Goal: Transaction & Acquisition: Purchase product/service

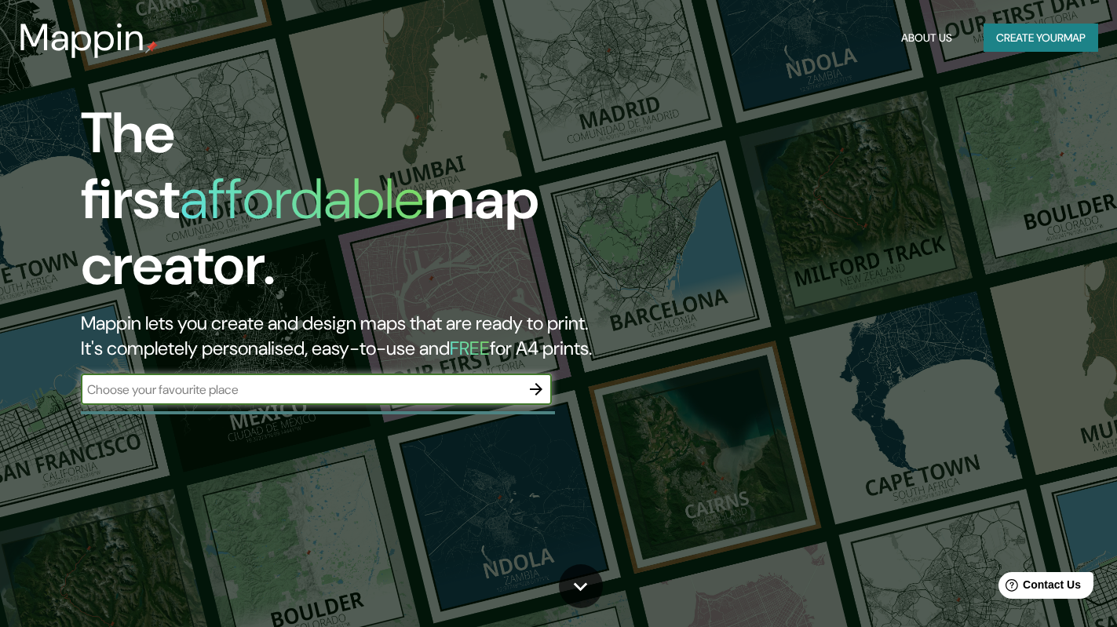
click at [438, 381] on input "text" at bounding box center [300, 390] width 439 height 18
drag, startPoint x: 104, startPoint y: 320, endPoint x: 93, endPoint y: 321, distance: 11.0
click at [93, 381] on input "apragua" at bounding box center [300, 390] width 439 height 18
type input "aragua"
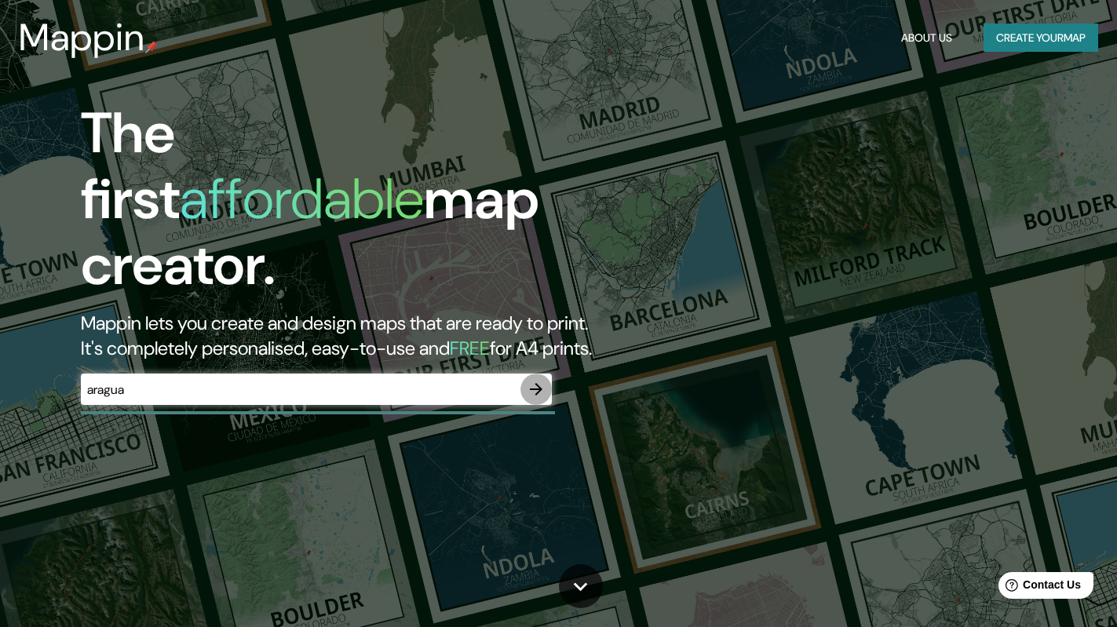
click at [537, 383] on icon "button" at bounding box center [536, 389] width 13 height 13
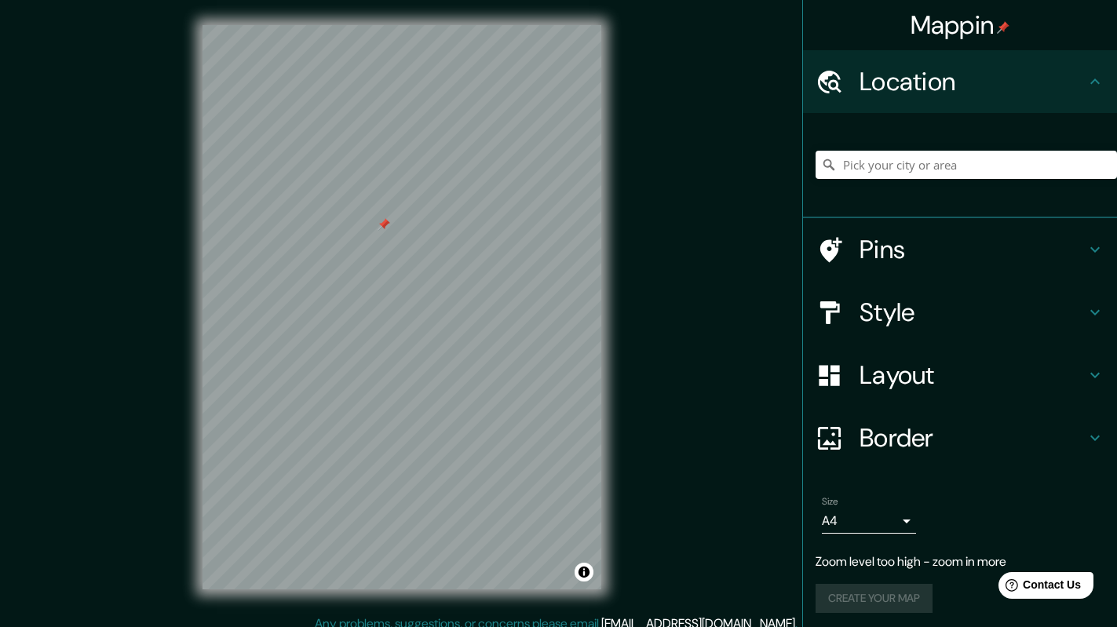
click at [379, 229] on div at bounding box center [383, 224] width 13 height 13
click at [867, 317] on h4 "Style" at bounding box center [972, 312] width 226 height 31
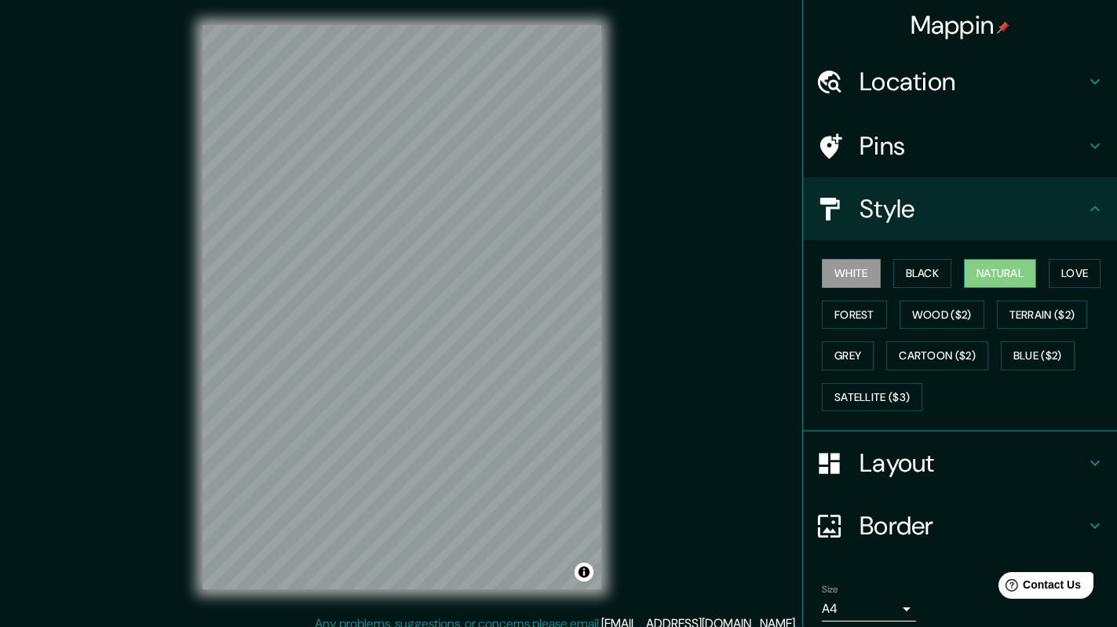
click at [1018, 270] on button "Natural" at bounding box center [1000, 273] width 72 height 29
click at [1070, 276] on button "Love" at bounding box center [1074, 273] width 52 height 29
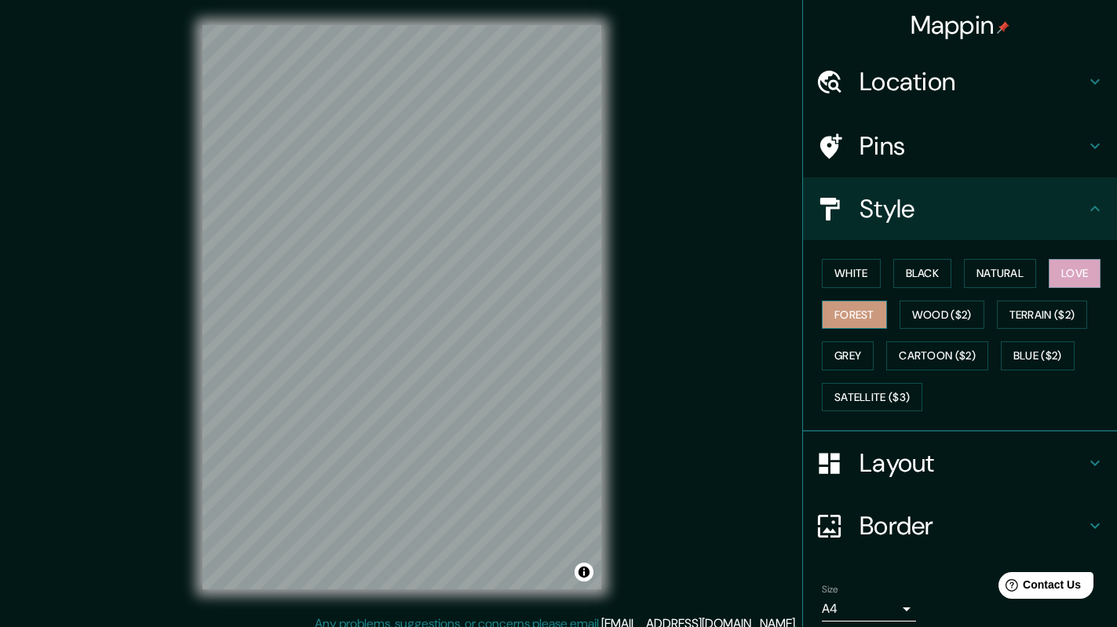
click at [840, 322] on button "Forest" at bounding box center [854, 315] width 65 height 29
click at [905, 321] on button "Wood ($2)" at bounding box center [941, 315] width 85 height 29
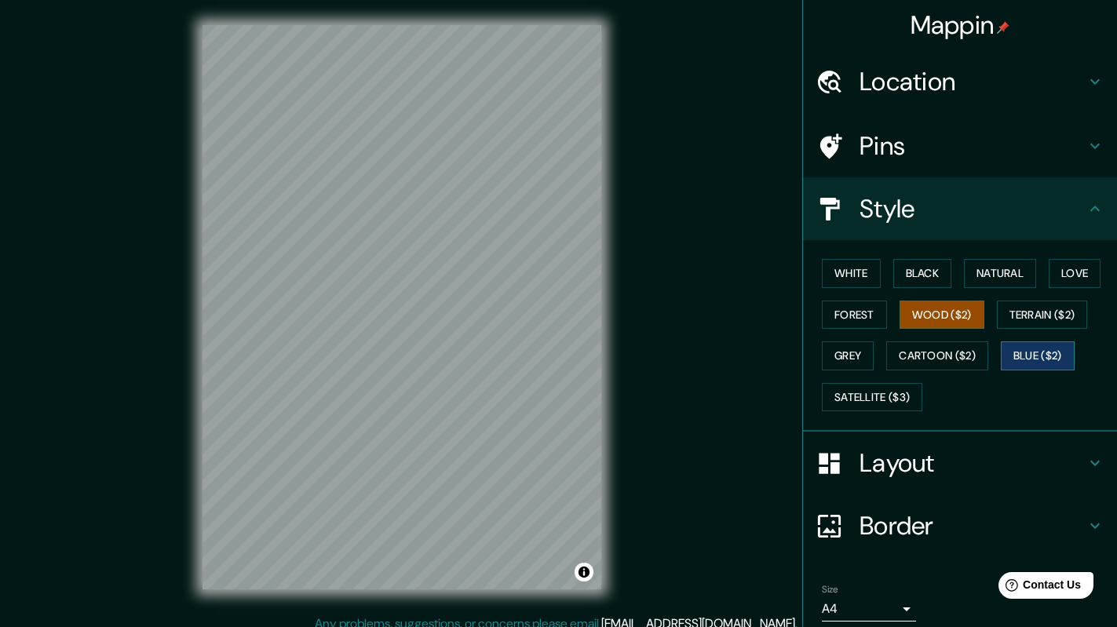
click at [1001, 360] on button "Blue ($2)" at bounding box center [1038, 355] width 74 height 29
click at [833, 310] on button "Forest" at bounding box center [854, 315] width 65 height 29
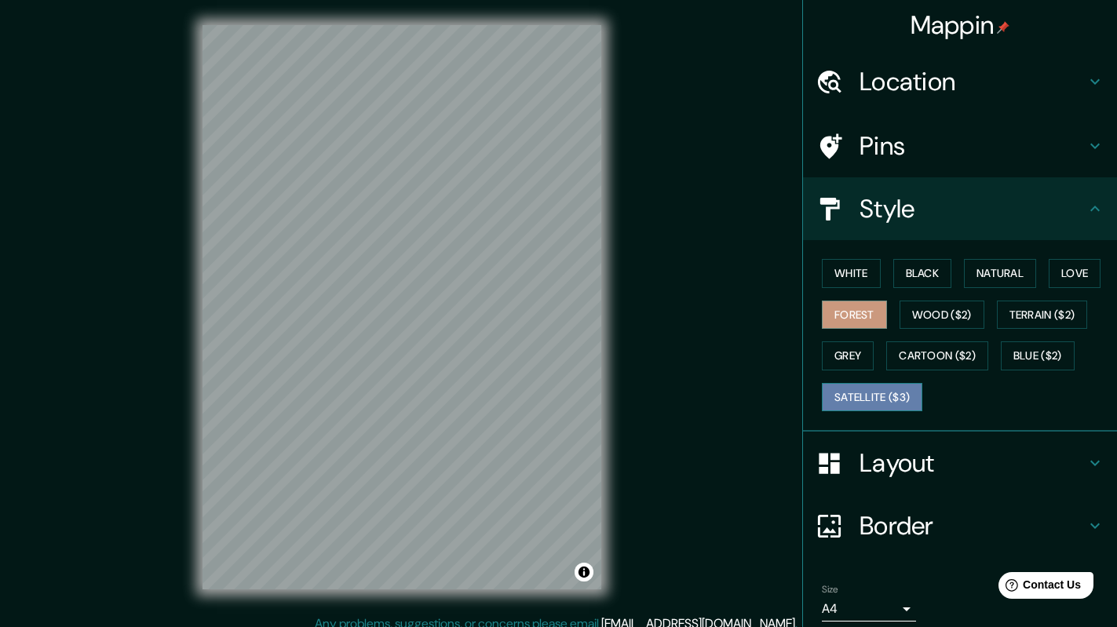
click at [837, 403] on button "Satellite ($3)" at bounding box center [872, 397] width 100 height 29
click at [919, 261] on button "Black" at bounding box center [922, 273] width 59 height 29
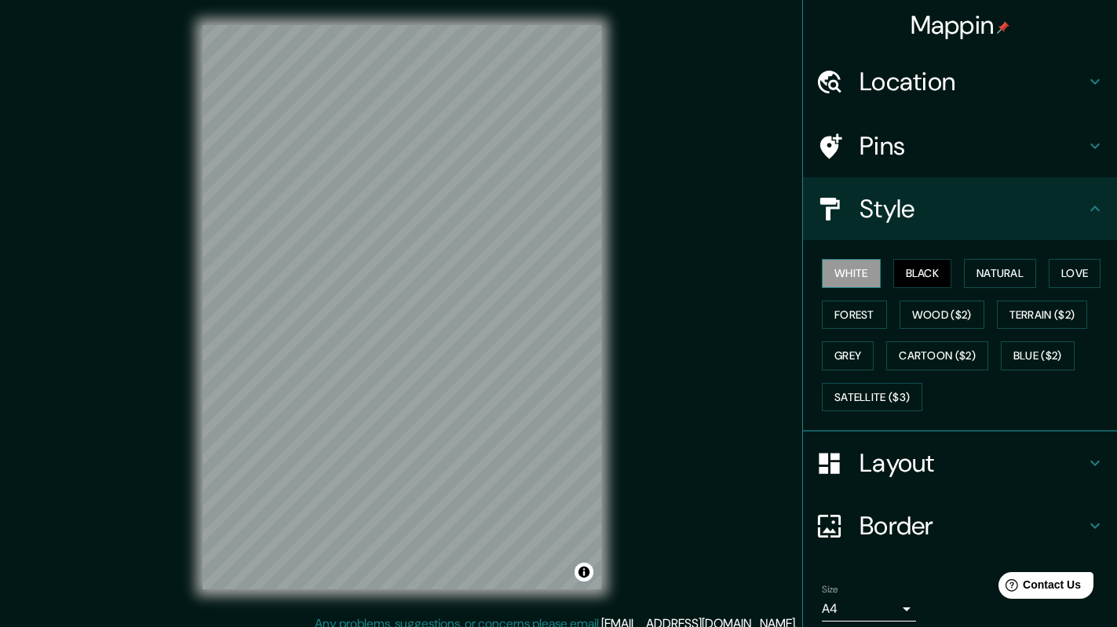
click at [852, 280] on button "White" at bounding box center [851, 273] width 59 height 29
click at [987, 279] on button "Natural" at bounding box center [1000, 273] width 72 height 29
click at [913, 458] on h4 "Layout" at bounding box center [972, 462] width 226 height 31
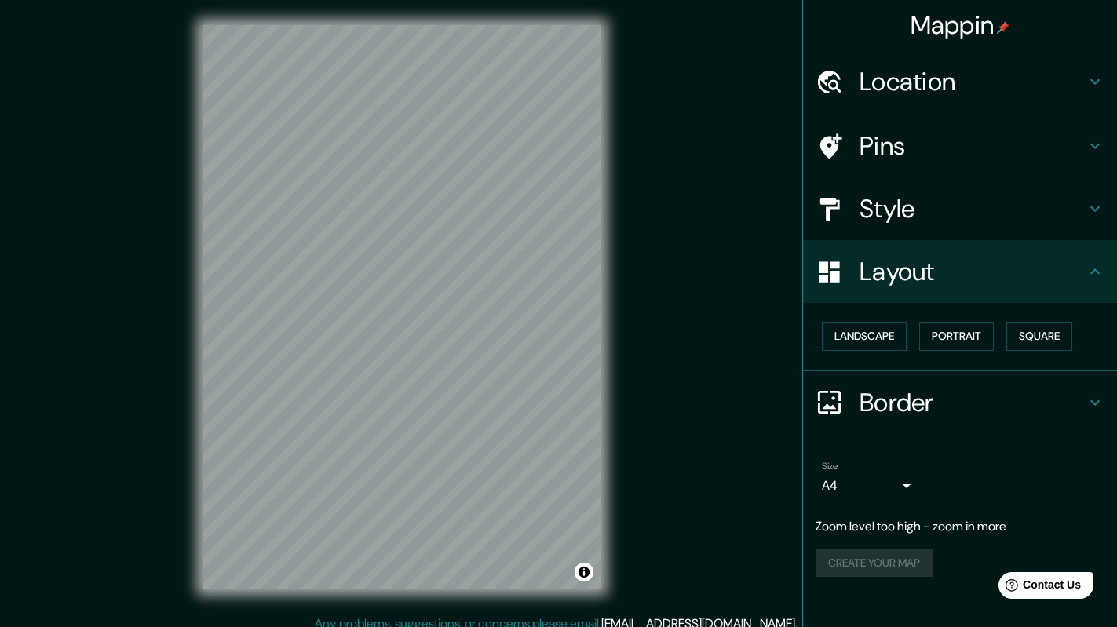
click at [904, 477] on body "Mappin Location Pins Style Layout Landscape Portrait Square Border Choose a bor…" at bounding box center [558, 313] width 1117 height 627
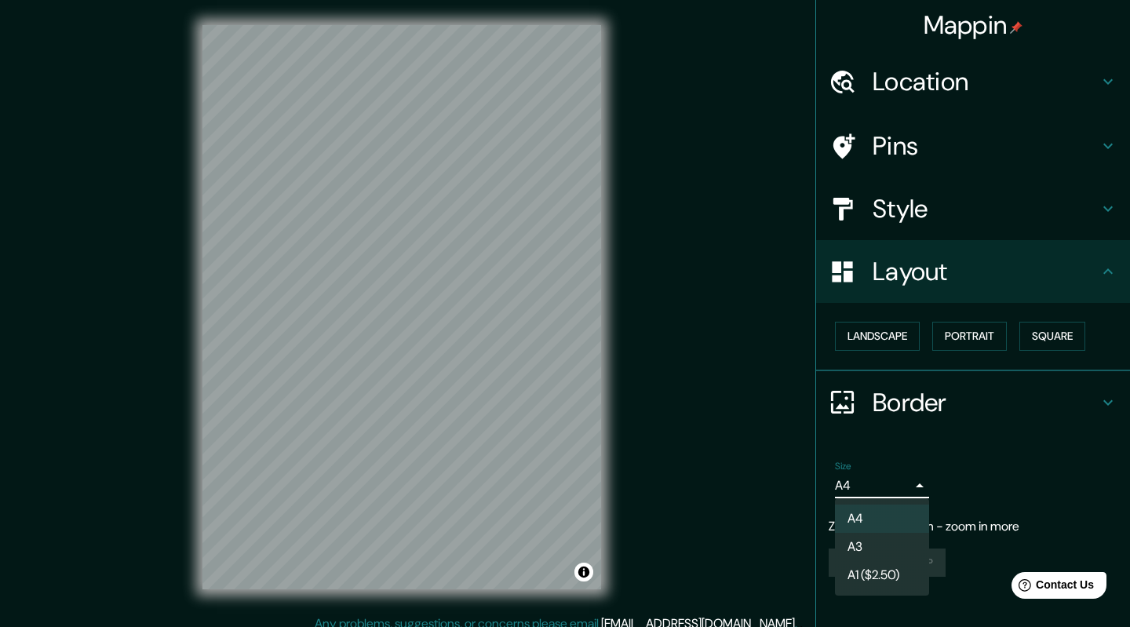
click at [904, 477] on div at bounding box center [565, 313] width 1130 height 627
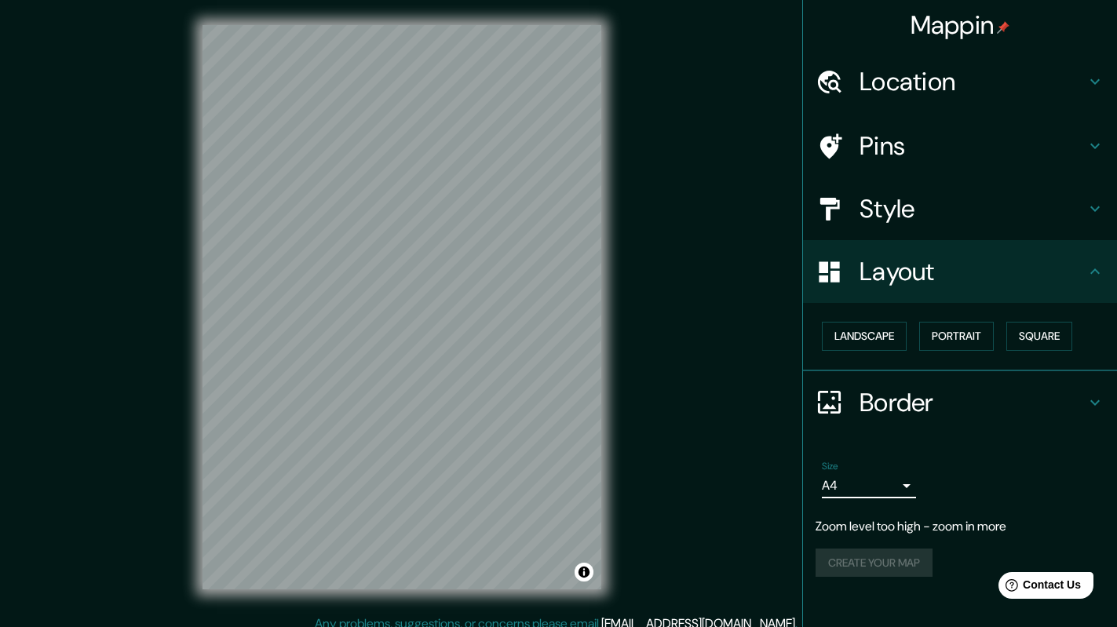
click at [973, 92] on h4 "Location" at bounding box center [972, 81] width 226 height 31
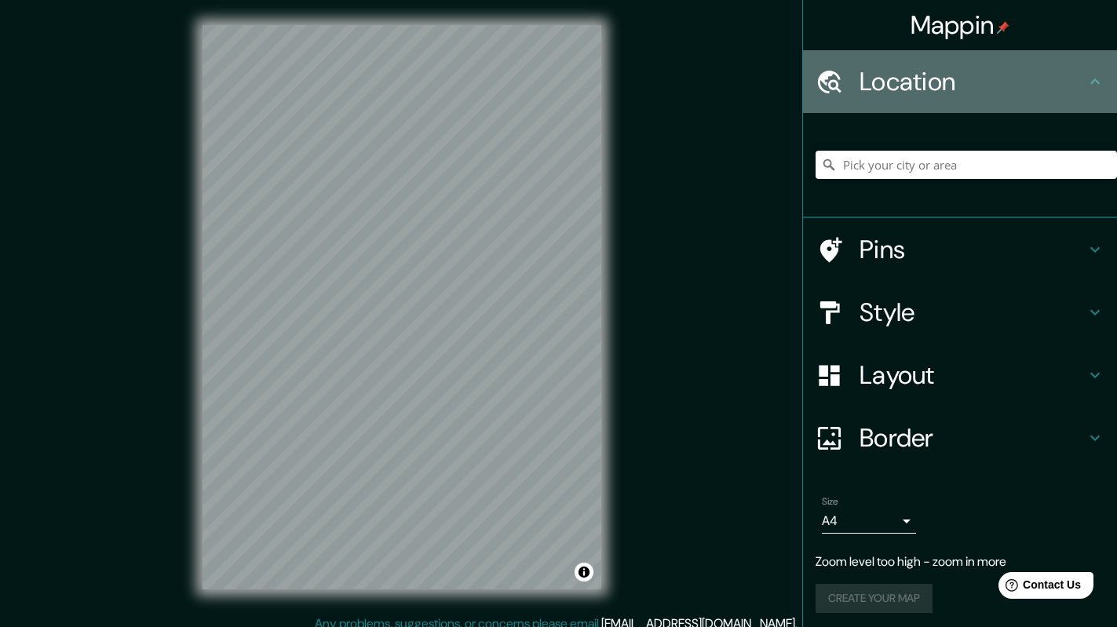
click at [974, 92] on h4 "Location" at bounding box center [972, 81] width 226 height 31
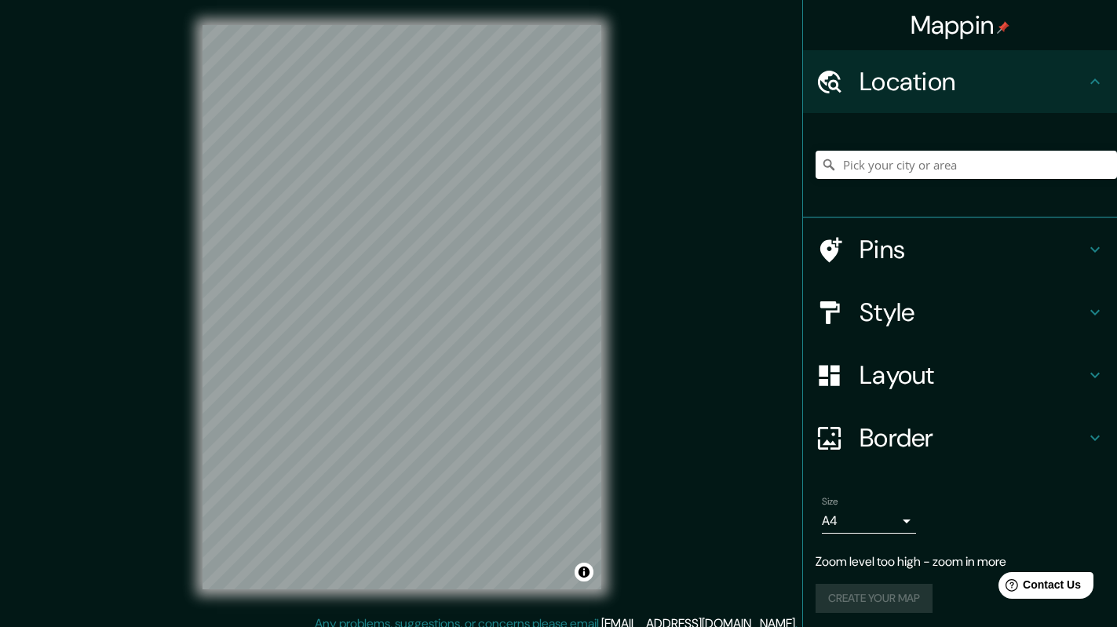
click at [886, 305] on h4 "Style" at bounding box center [972, 312] width 226 height 31
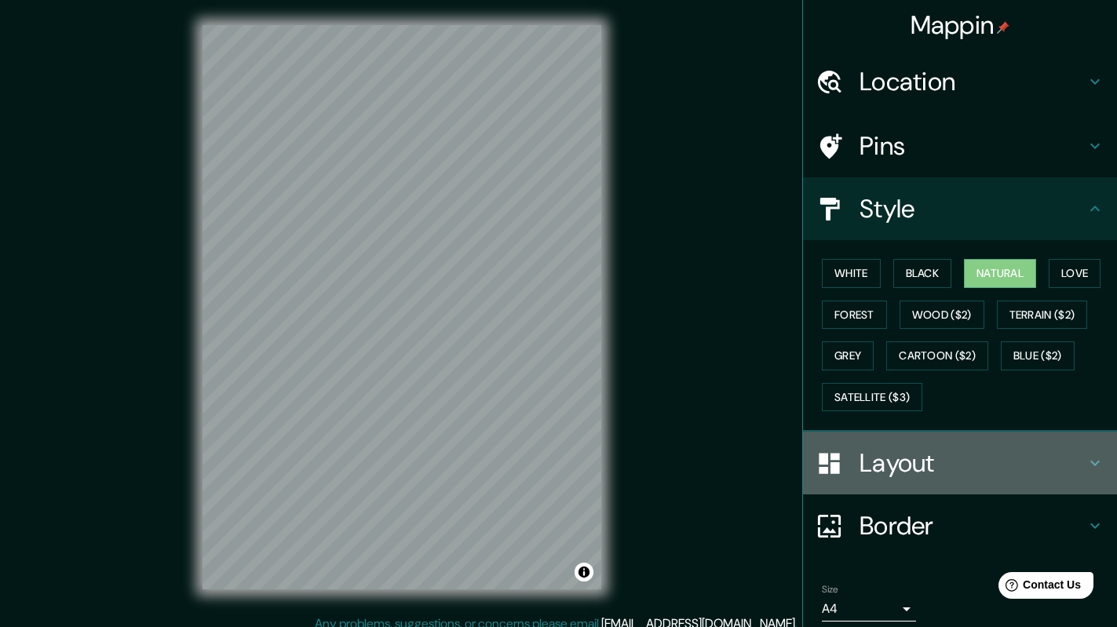
click at [885, 459] on h4 "Layout" at bounding box center [972, 462] width 226 height 31
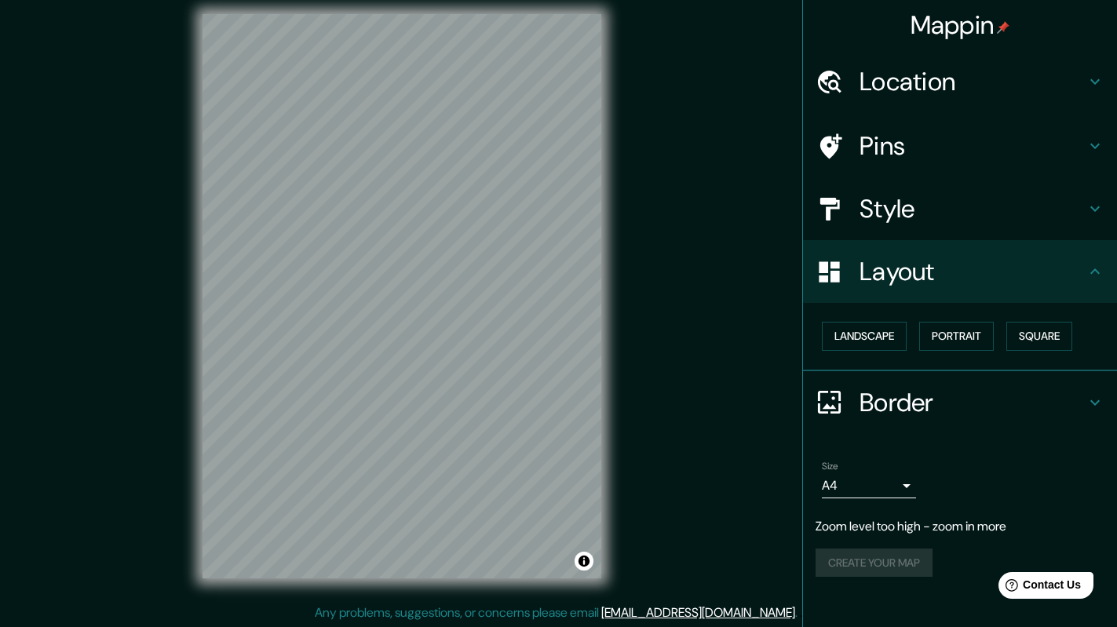
scroll to position [13, 0]
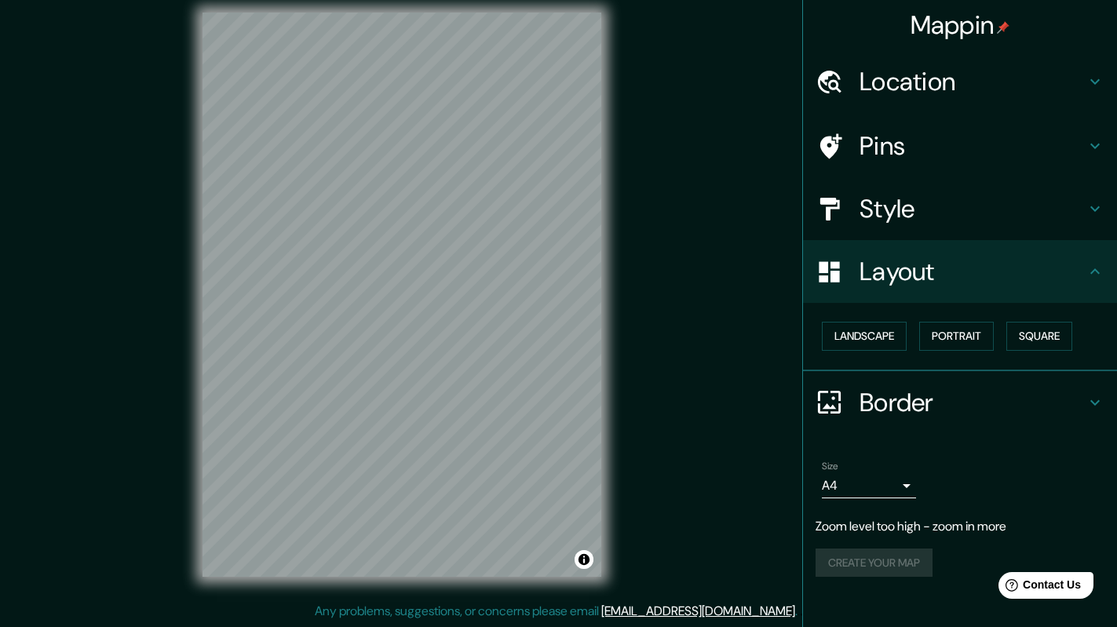
click at [945, 280] on h4 "Layout" at bounding box center [972, 271] width 226 height 31
click at [884, 335] on button "Landscape" at bounding box center [864, 336] width 85 height 29
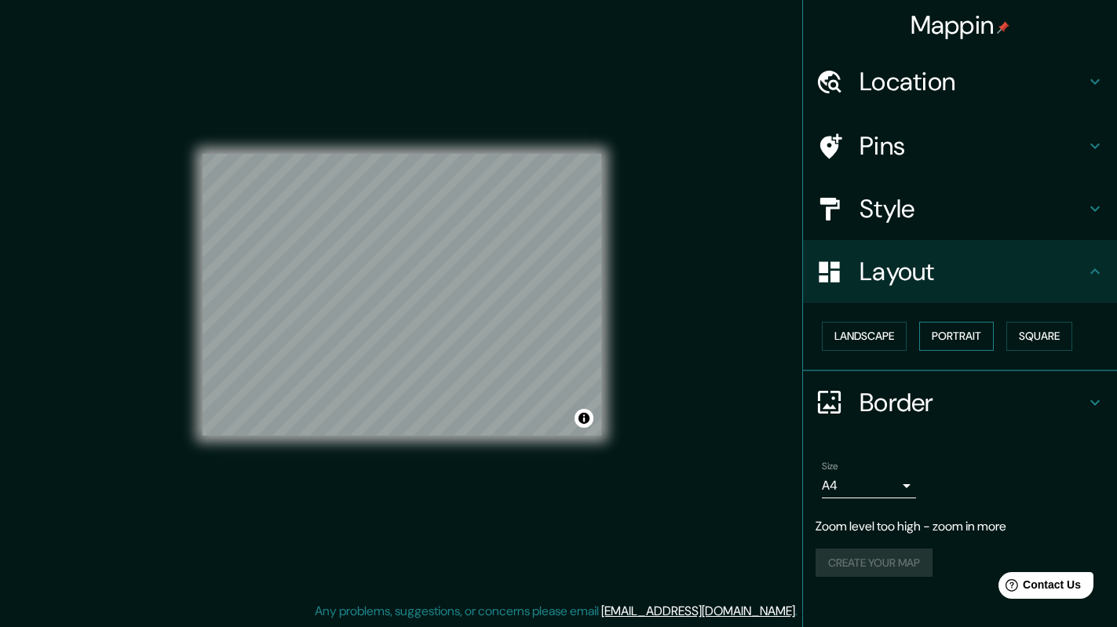
click at [957, 335] on button "Portrait" at bounding box center [956, 336] width 75 height 29
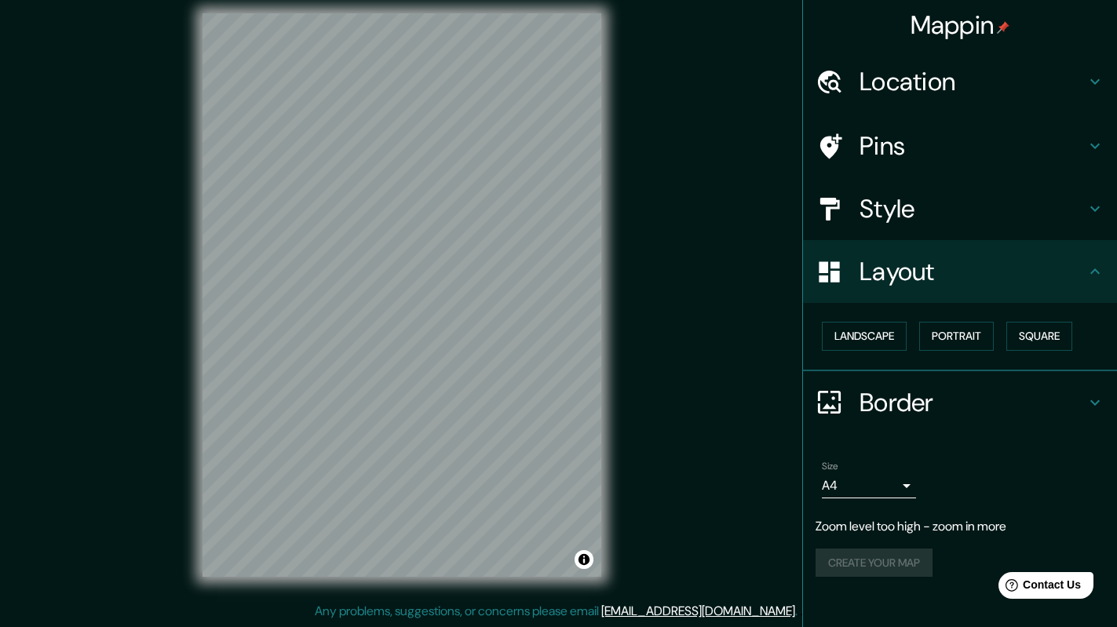
click at [1098, 269] on icon at bounding box center [1094, 271] width 19 height 19
click at [1015, 279] on h4 "Layout" at bounding box center [972, 271] width 226 height 31
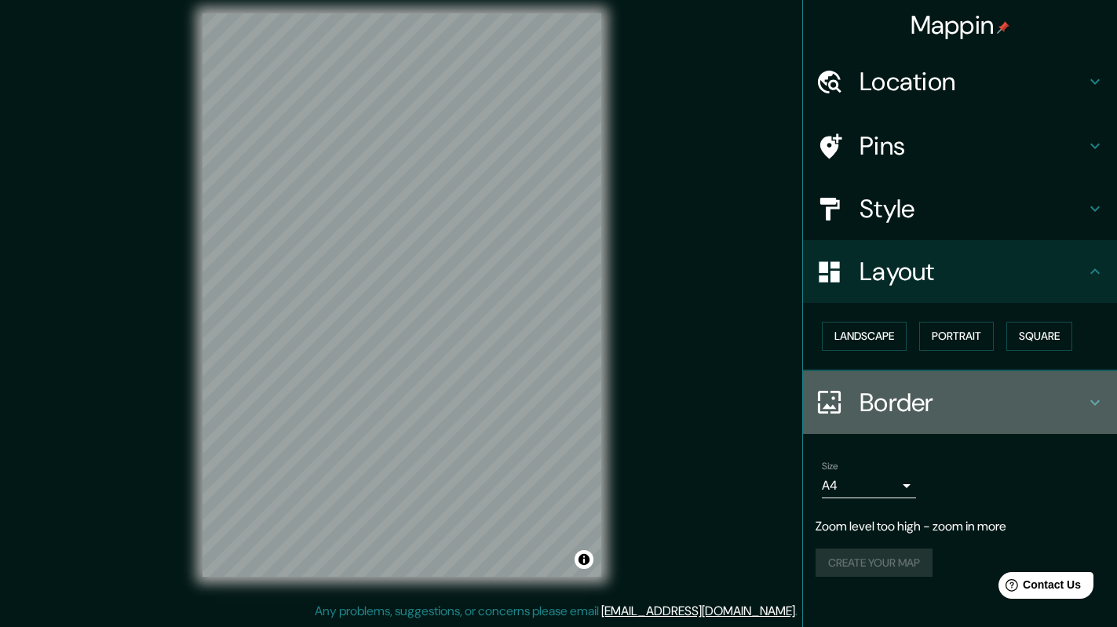
click at [923, 402] on h4 "Border" at bounding box center [972, 402] width 226 height 31
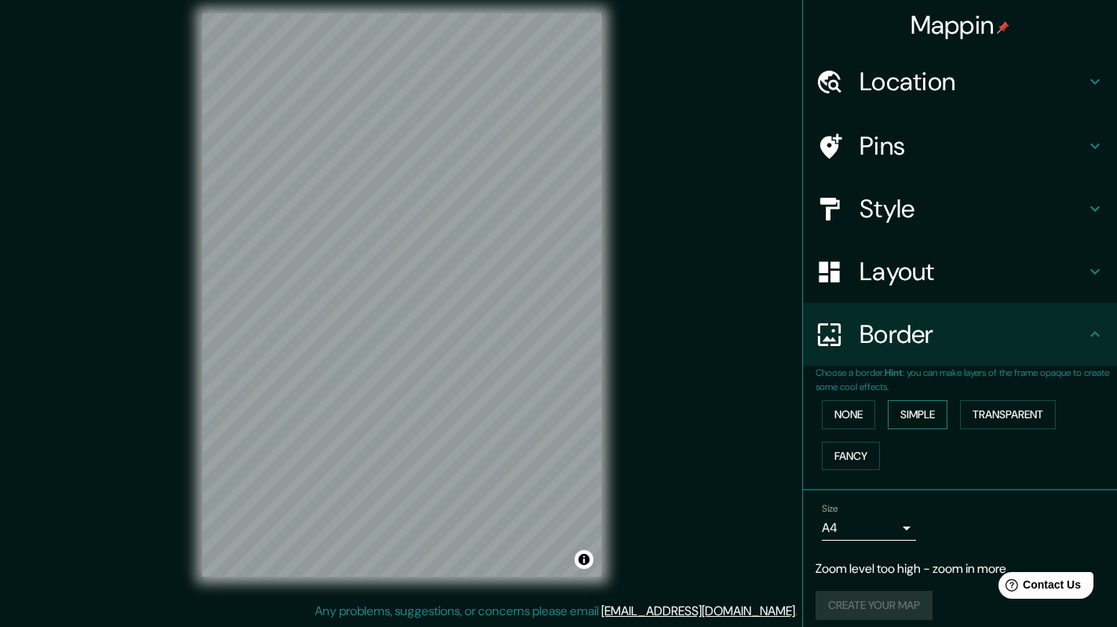
click at [902, 408] on button "Simple" at bounding box center [918, 414] width 60 height 29
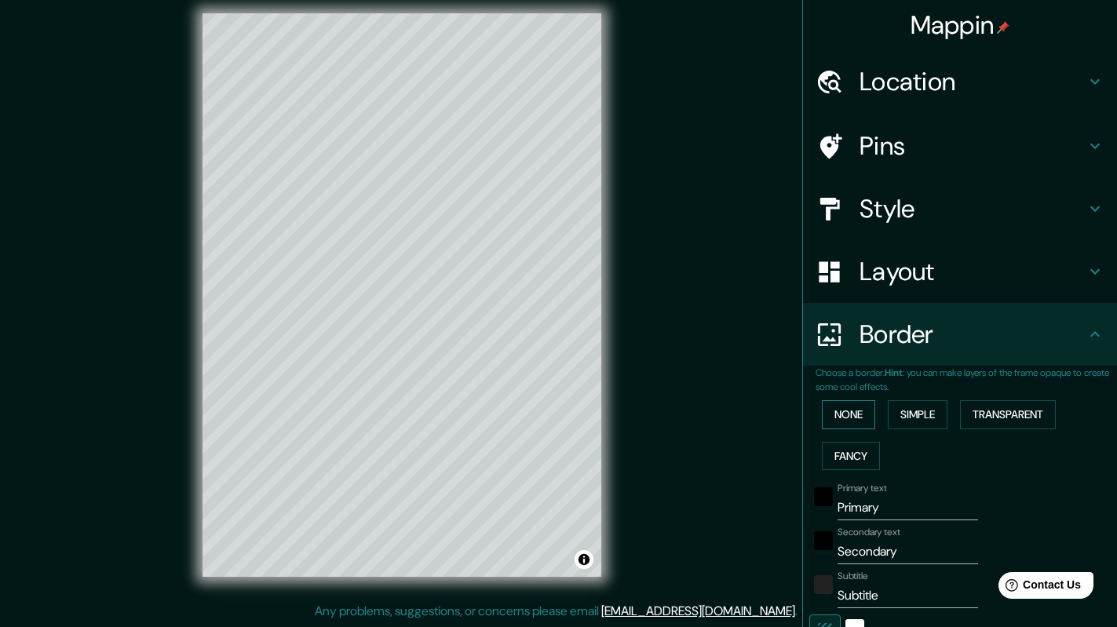
click at [834, 416] on button "None" at bounding box center [848, 414] width 53 height 29
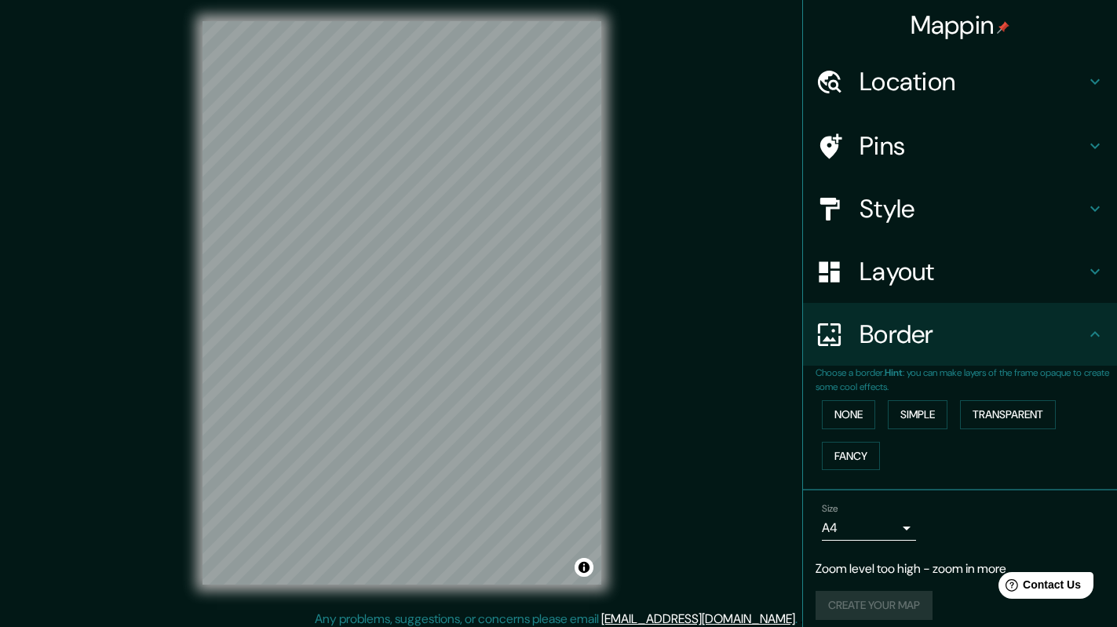
scroll to position [0, 0]
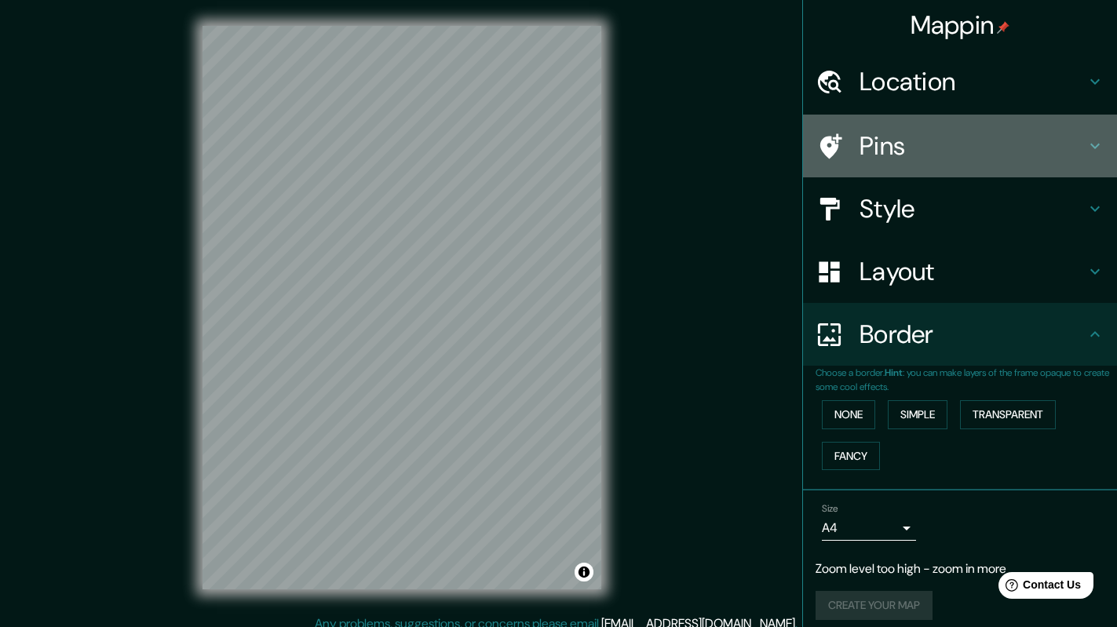
click at [921, 151] on h4 "Pins" at bounding box center [972, 145] width 226 height 31
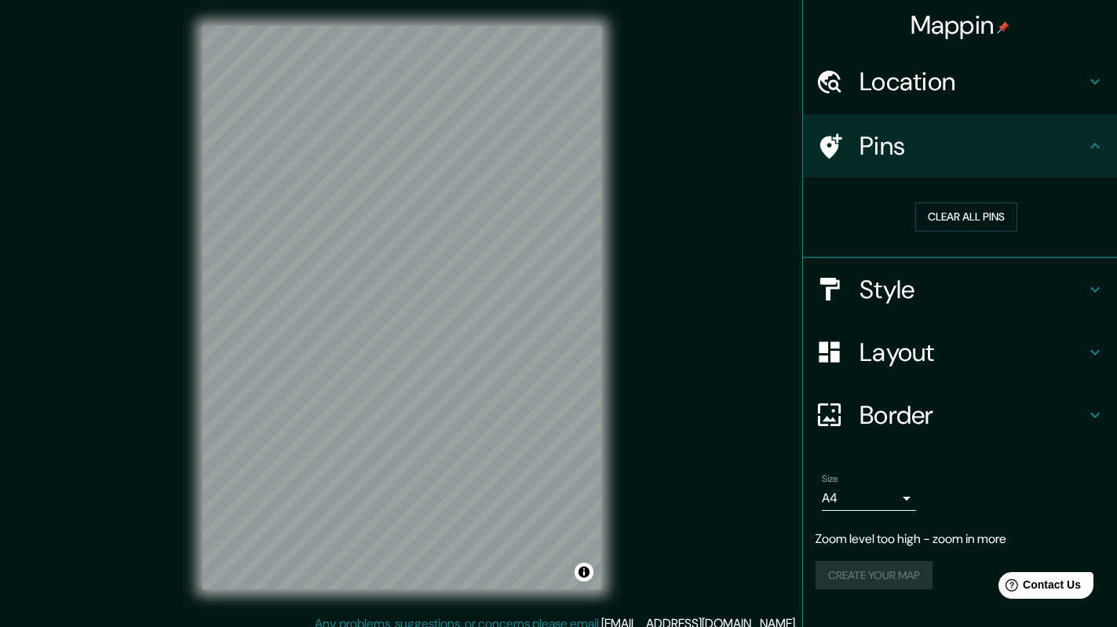
click at [921, 151] on h4 "Pins" at bounding box center [972, 145] width 226 height 31
click at [1063, 144] on h4 "Pins" at bounding box center [972, 145] width 226 height 31
click at [986, 210] on button "Clear all pins" at bounding box center [966, 216] width 102 height 29
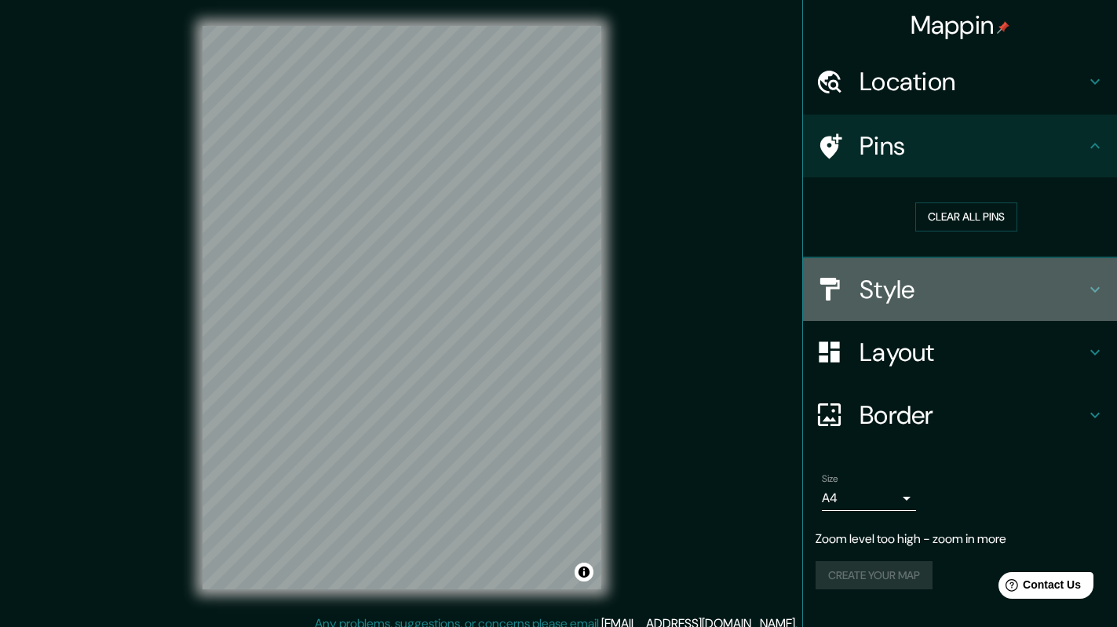
click at [1079, 278] on h4 "Style" at bounding box center [972, 289] width 226 height 31
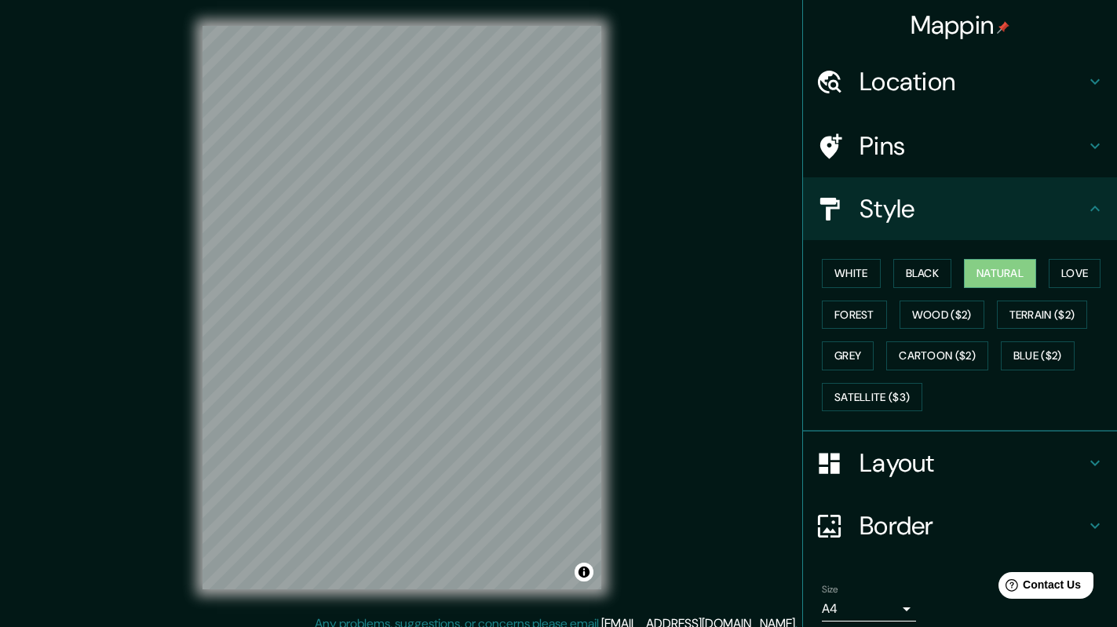
click at [1059, 220] on h4 "Style" at bounding box center [972, 208] width 226 height 31
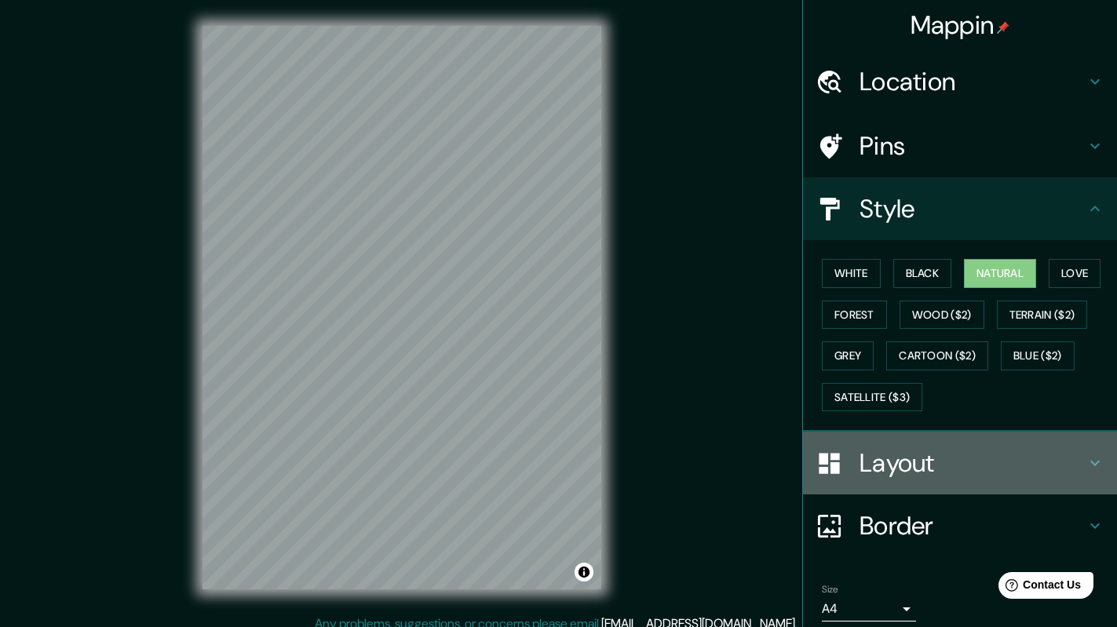
click at [1066, 461] on h4 "Layout" at bounding box center [972, 462] width 226 height 31
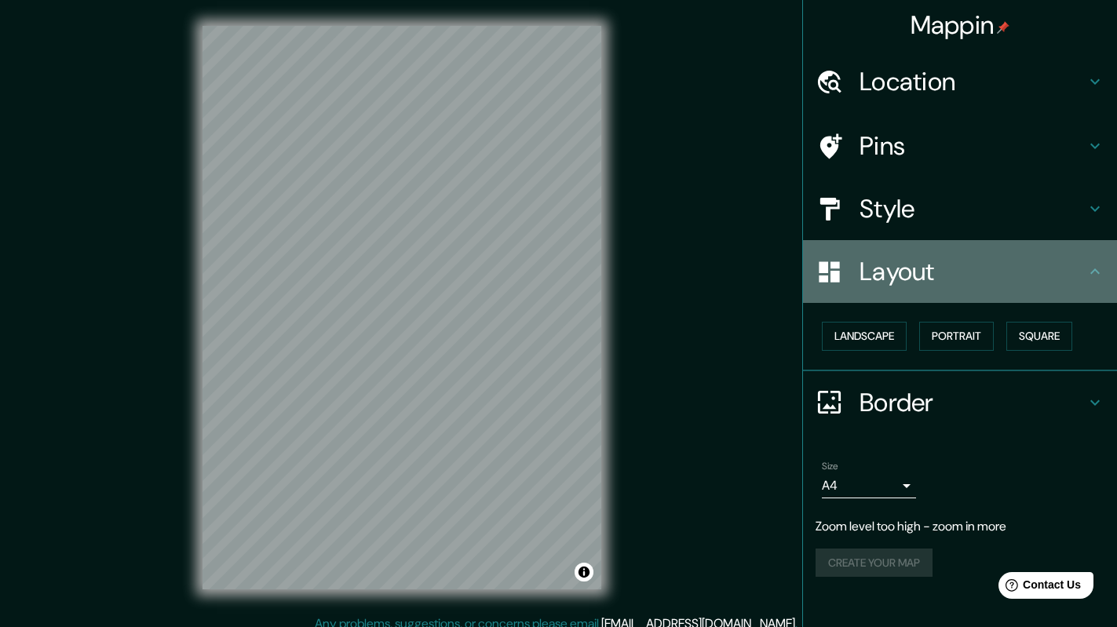
click at [1029, 260] on h4 "Layout" at bounding box center [972, 271] width 226 height 31
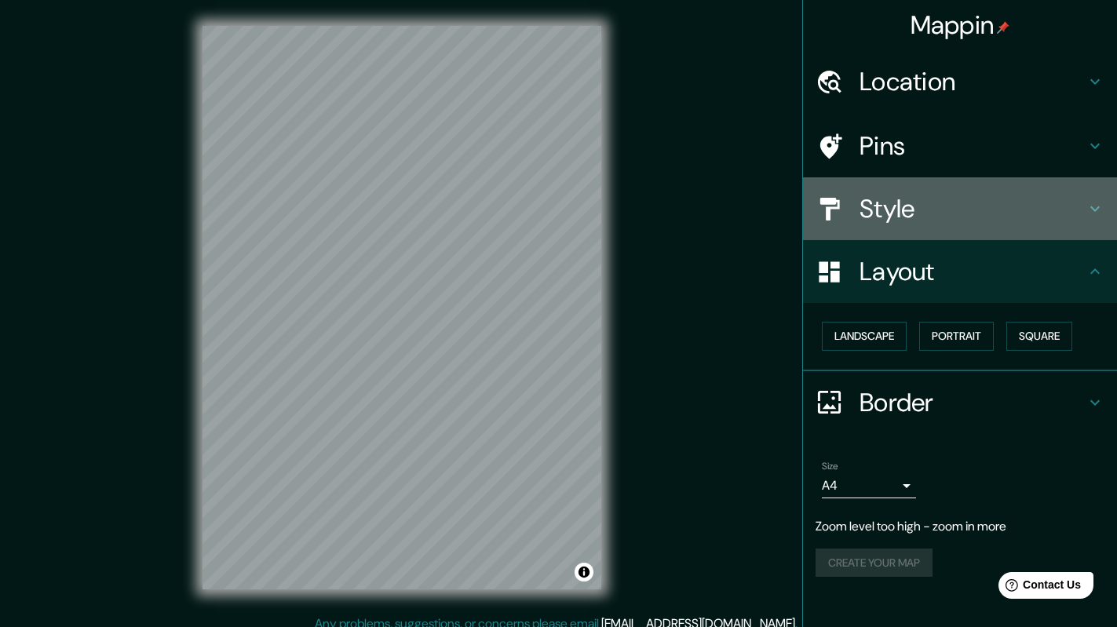
click at [1017, 215] on h4 "Style" at bounding box center [972, 208] width 226 height 31
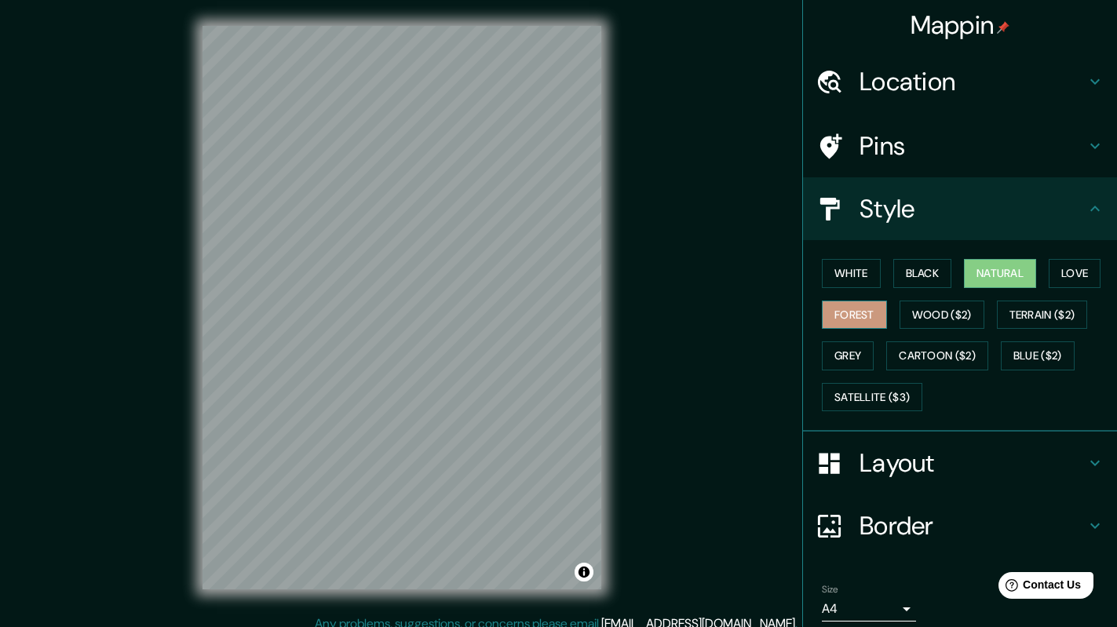
click at [844, 316] on button "Forest" at bounding box center [854, 315] width 65 height 29
click at [895, 275] on button "Black" at bounding box center [922, 273] width 59 height 29
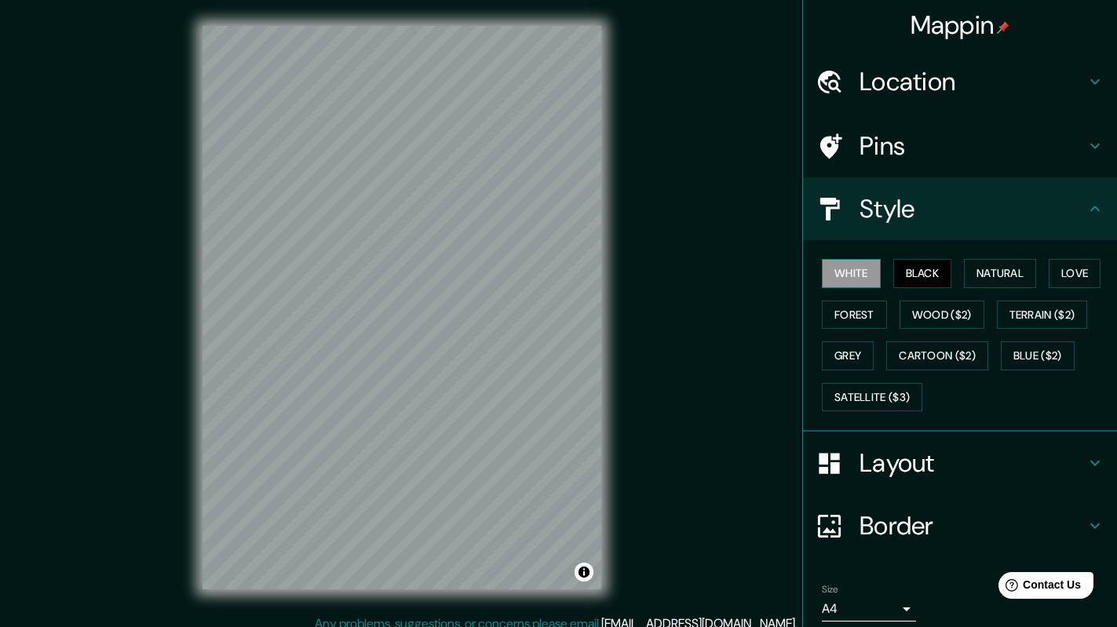
click at [853, 266] on button "White" at bounding box center [851, 273] width 59 height 29
click at [971, 279] on button "Natural" at bounding box center [1000, 273] width 72 height 29
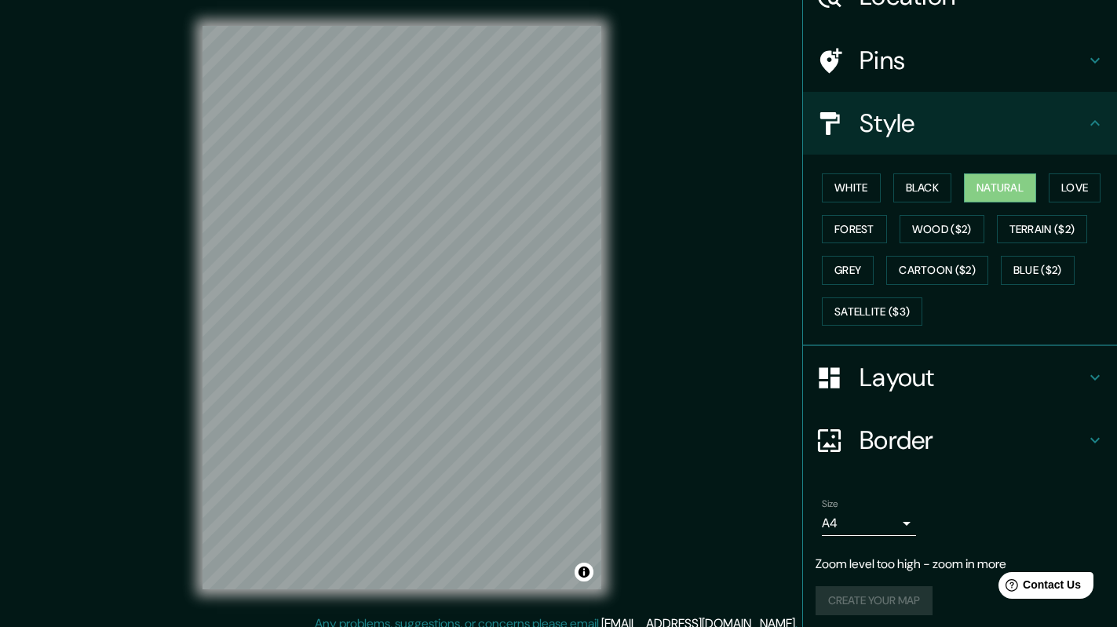
scroll to position [93, 0]
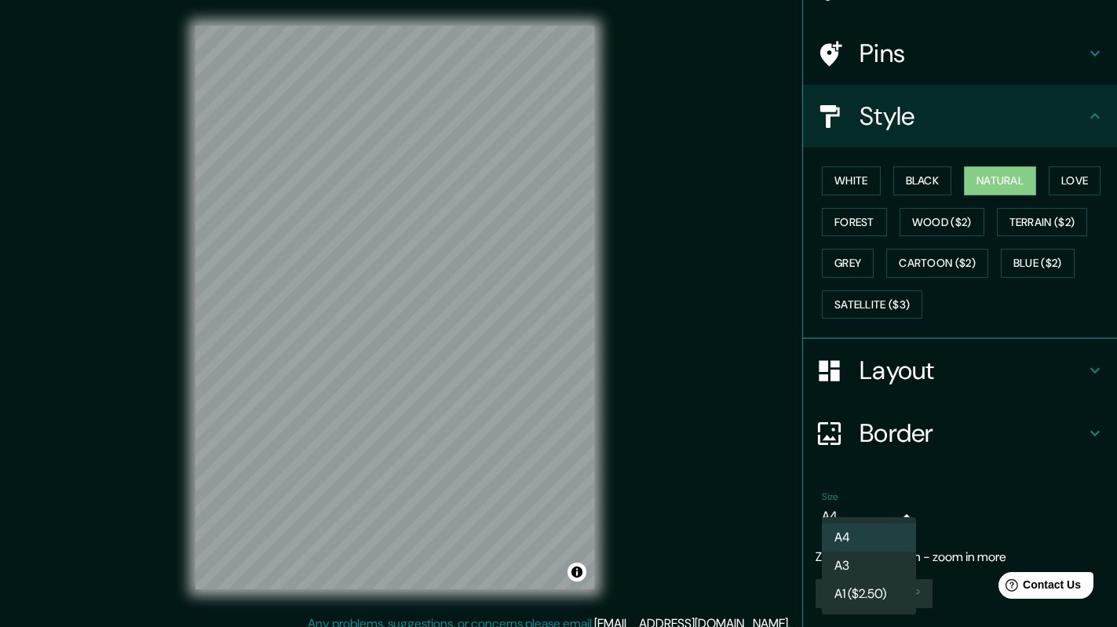
click at [887, 519] on body "Mappin Location Pins Style White Black Natural Love Forest Wood ($2) Terrain ($…" at bounding box center [558, 313] width 1117 height 627
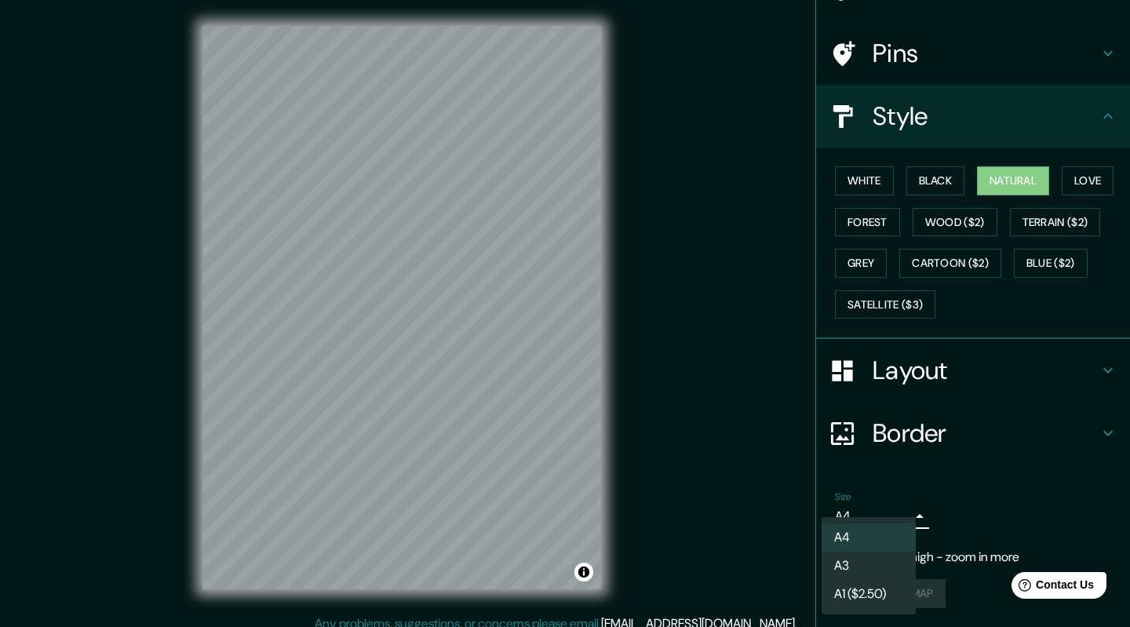
click at [887, 519] on ul "A4 A3 A1 ($2.50)" at bounding box center [869, 565] width 94 height 97
click at [884, 563] on li "A3" at bounding box center [869, 566] width 94 height 28
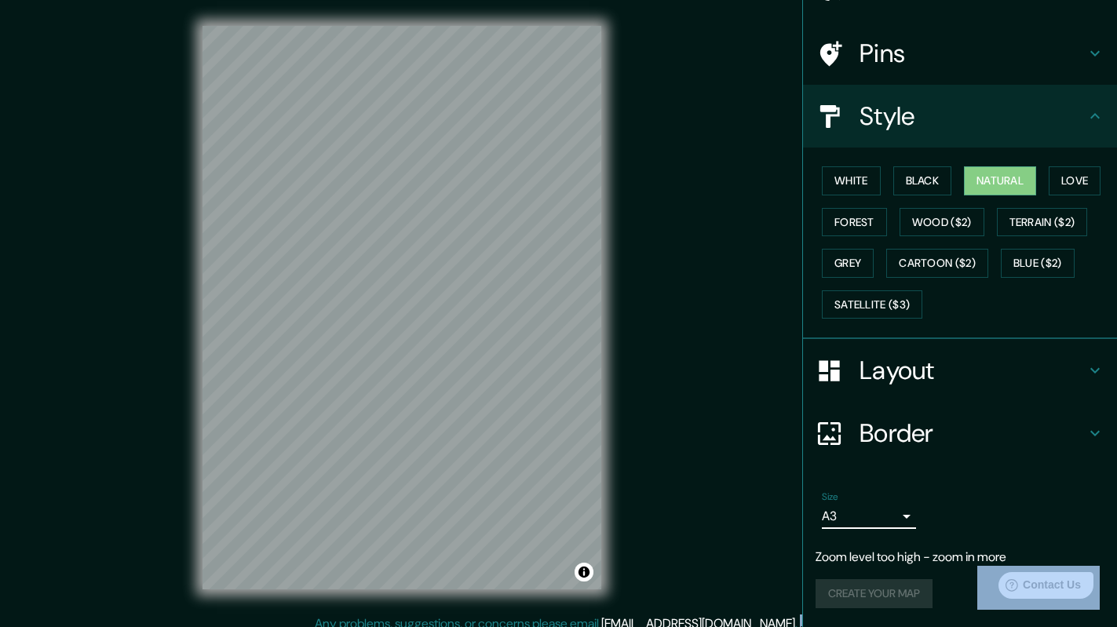
click at [884, 520] on body "Mappin Location Pins Style White Black Natural Love Forest Wood ($2) Terrain ($…" at bounding box center [558, 313] width 1117 height 627
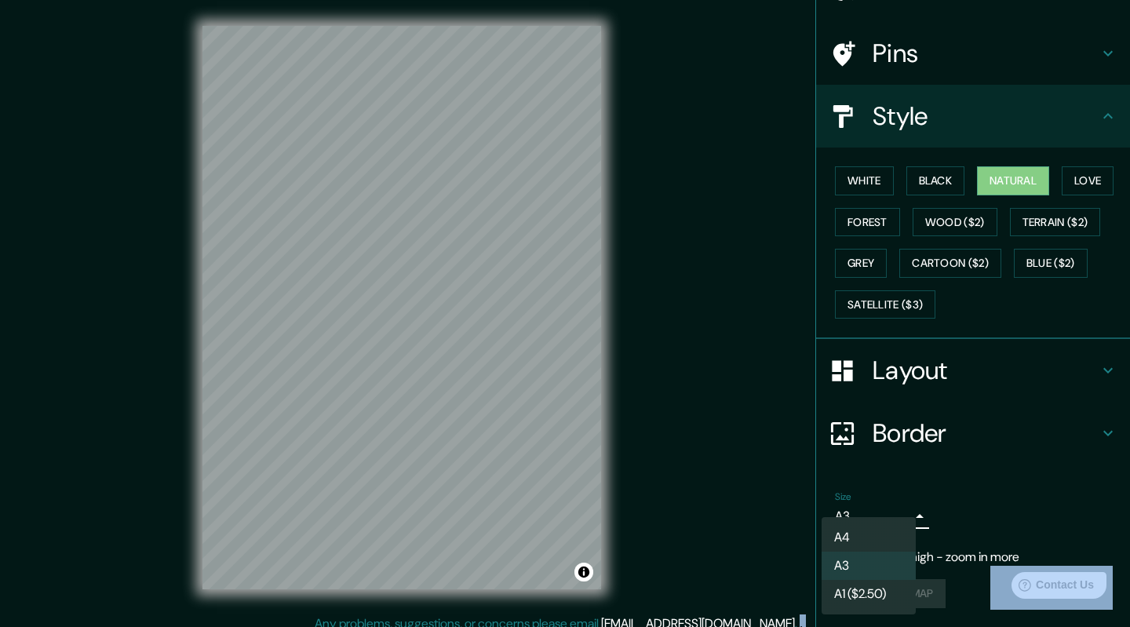
click at [882, 543] on li "A4" at bounding box center [869, 537] width 94 height 28
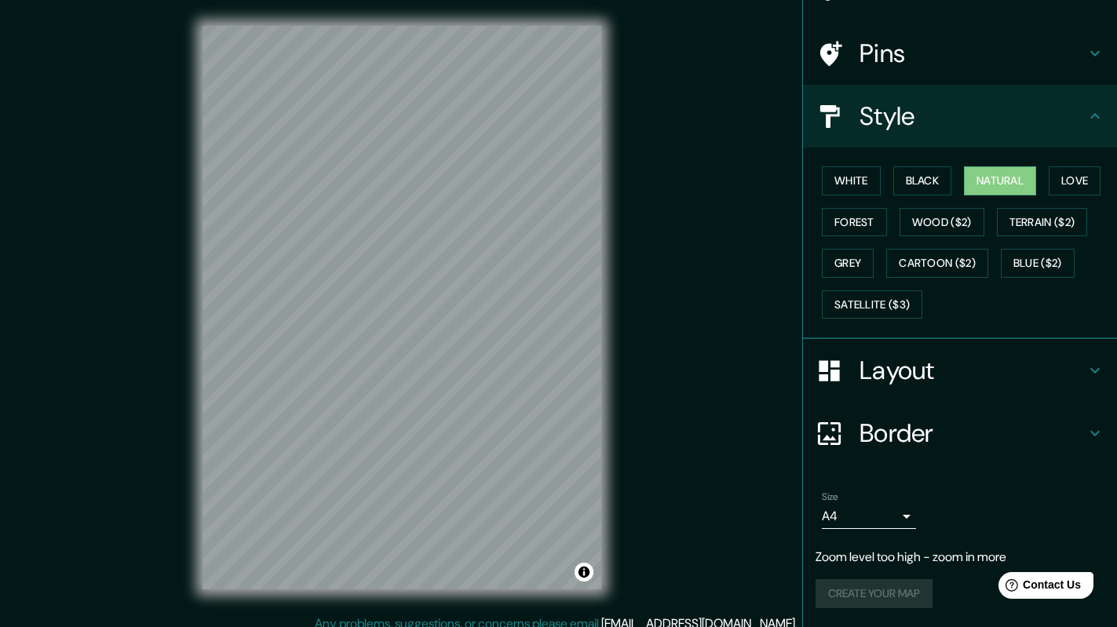
click at [982, 512] on div "Size A4 single" at bounding box center [959, 510] width 289 height 50
click at [997, 475] on ul "Location Pins Style White Black Natural Love Forest Wood ($2) Terrain ($2) Grey…" at bounding box center [960, 292] width 314 height 669
click at [909, 589] on div "Create your map" at bounding box center [959, 593] width 289 height 29
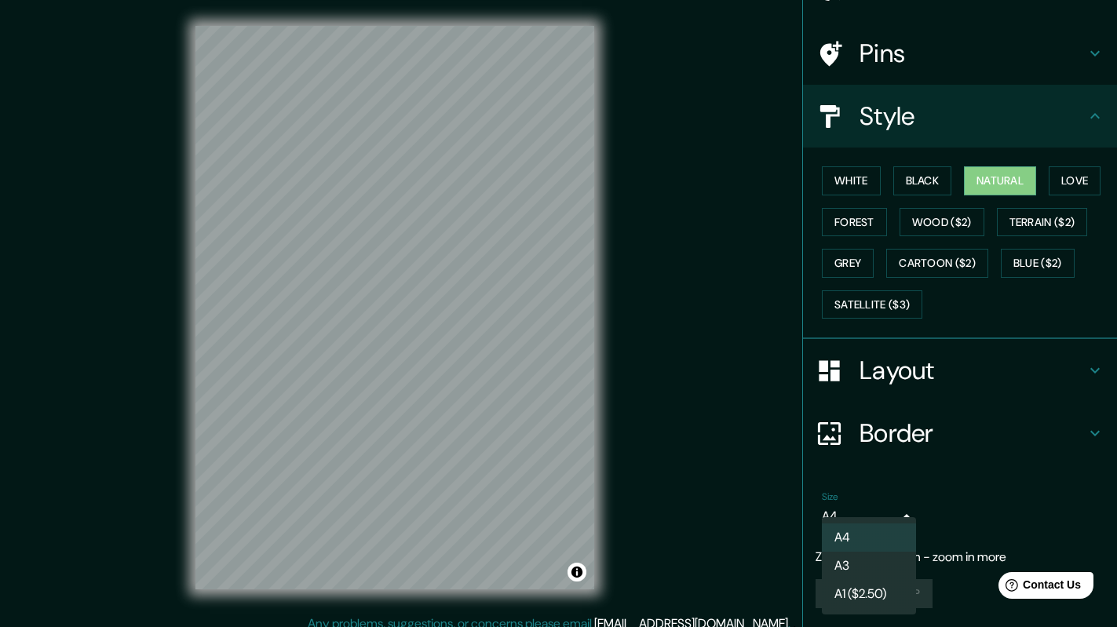
click at [864, 519] on body "Mappin Location Pins Style White Black Natural Love Forest Wood ($2) Terrain ($…" at bounding box center [558, 313] width 1117 height 627
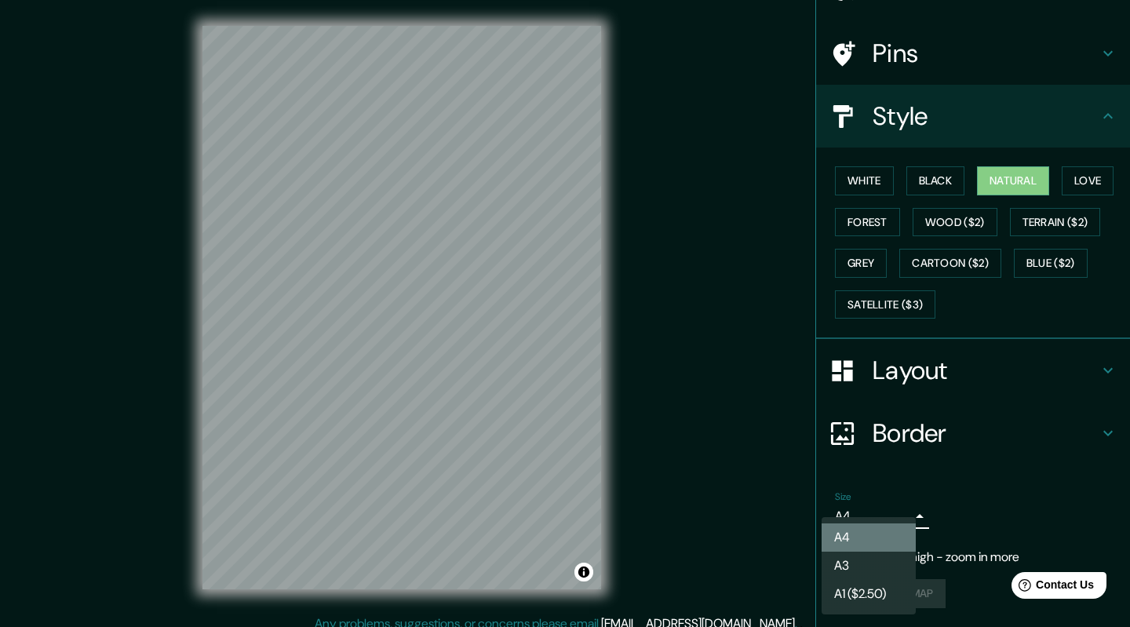
click at [859, 535] on li "A4" at bounding box center [869, 537] width 94 height 28
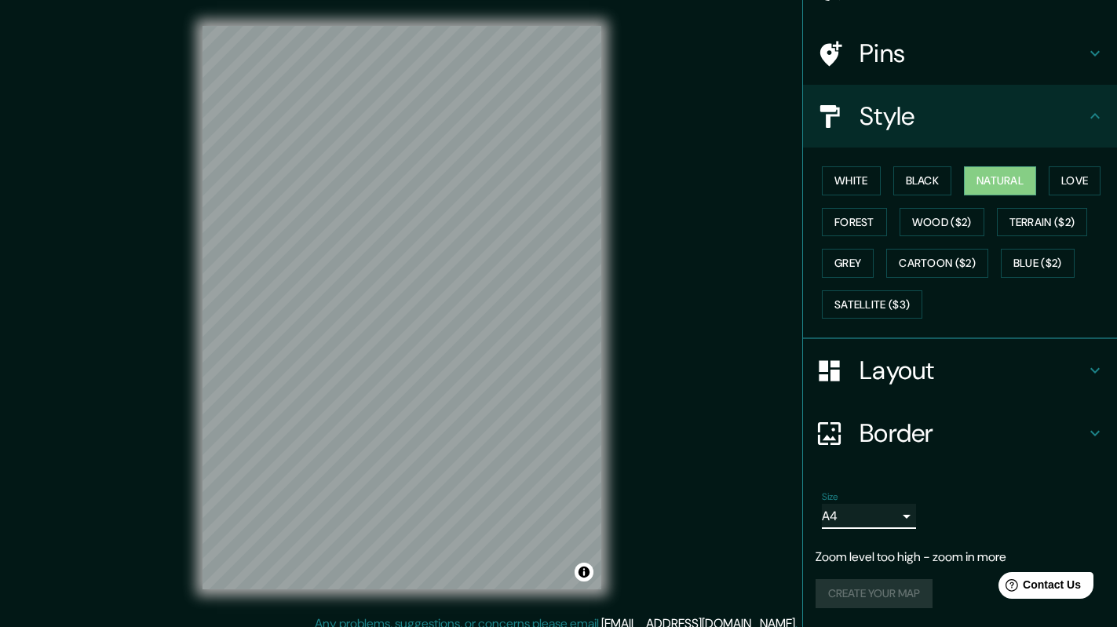
scroll to position [13, 0]
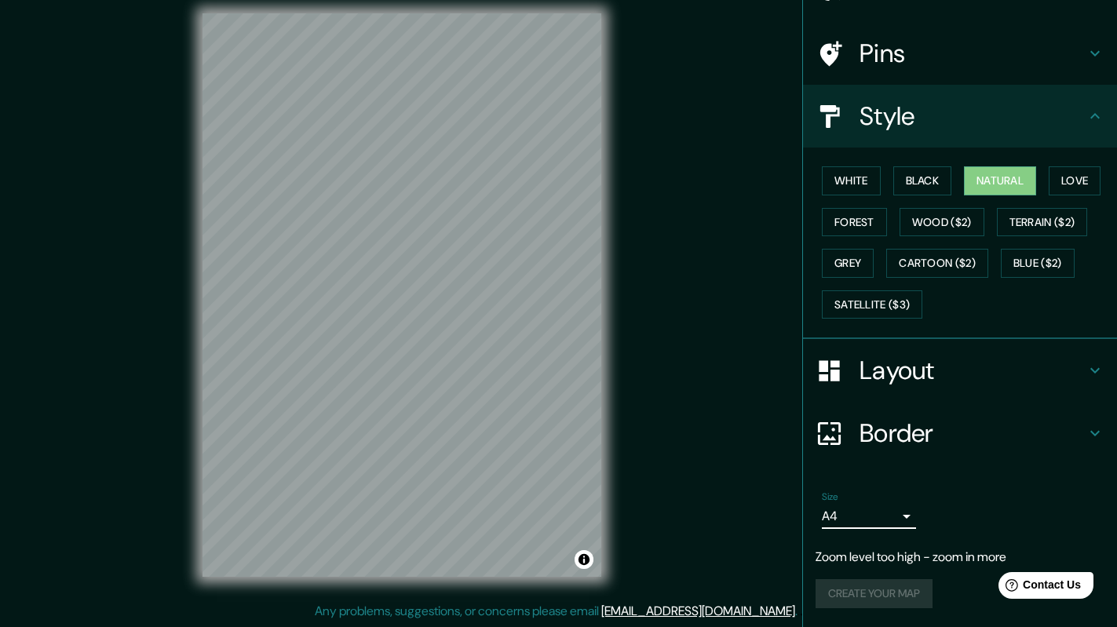
click at [853, 583] on div "Create your map" at bounding box center [959, 593] width 289 height 29
click at [853, 587] on div "Create your map" at bounding box center [959, 593] width 289 height 29
click at [887, 596] on div "Create your map" at bounding box center [959, 593] width 289 height 29
click at [880, 520] on body "Mappin Location Pins Style White Black Natural Love Forest Wood ($2) Terrain ($…" at bounding box center [558, 300] width 1117 height 627
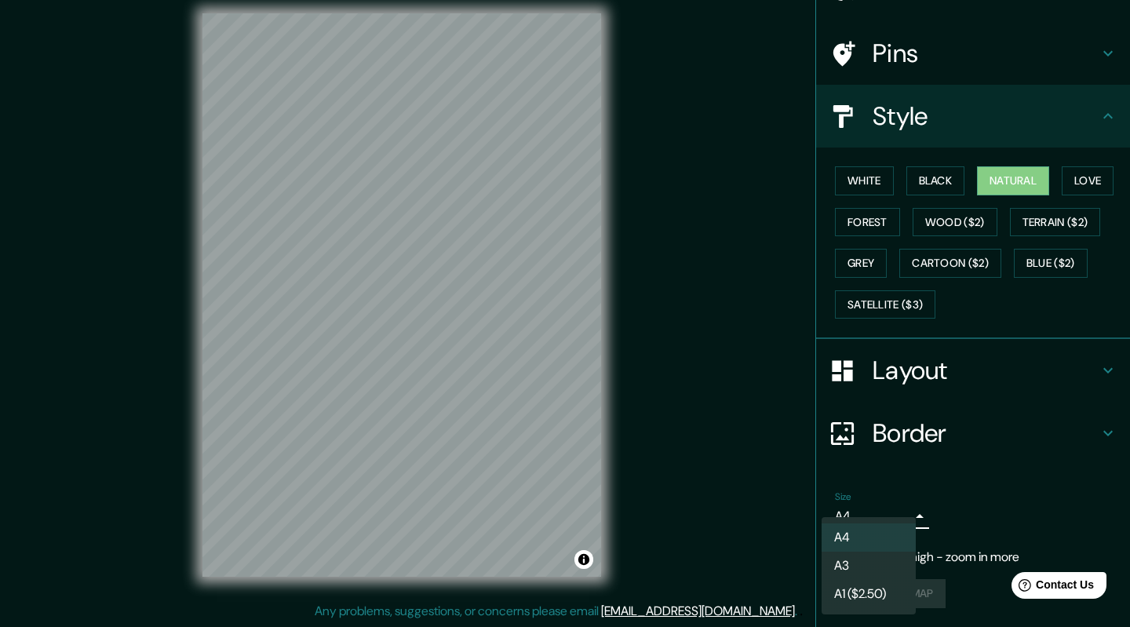
click at [859, 563] on li "A3" at bounding box center [869, 566] width 94 height 28
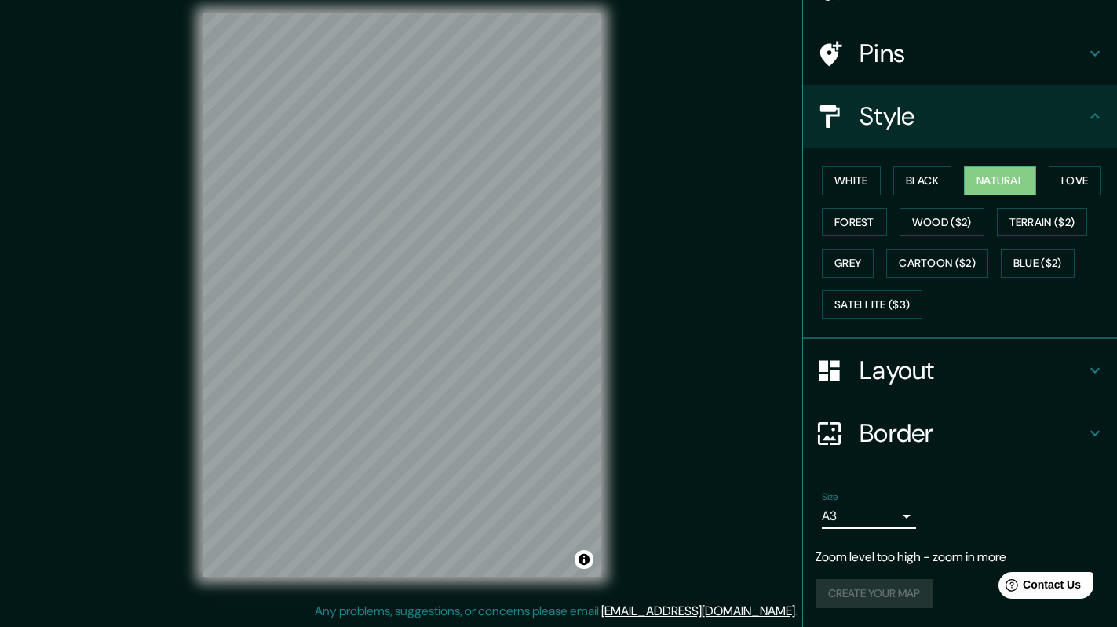
click at [906, 595] on div "Create your map" at bounding box center [959, 593] width 289 height 29
click at [880, 517] on body "Mappin Location Pins Style White Black Natural Love Forest Wood ($2) Terrain ($…" at bounding box center [558, 300] width 1117 height 627
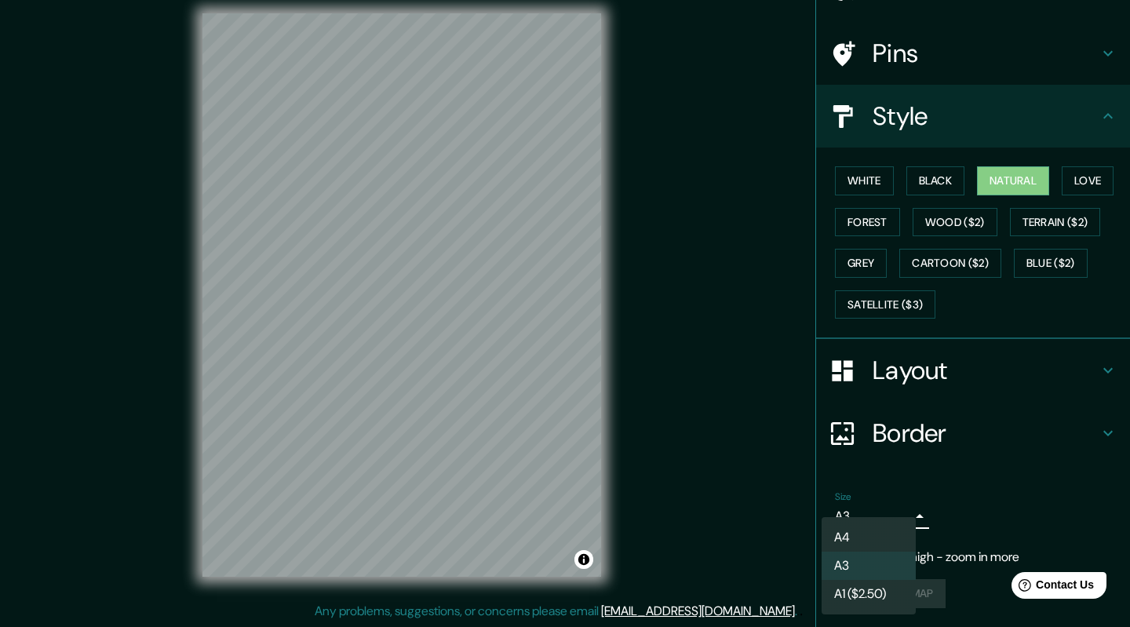
click at [853, 527] on li "A4" at bounding box center [869, 537] width 94 height 28
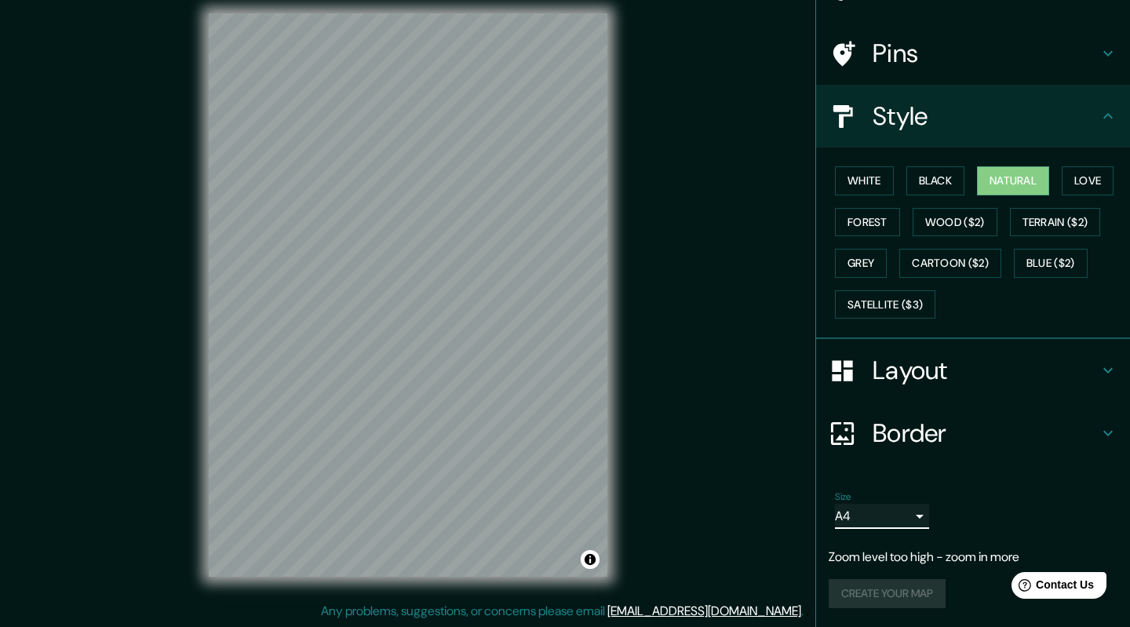
type input "single"
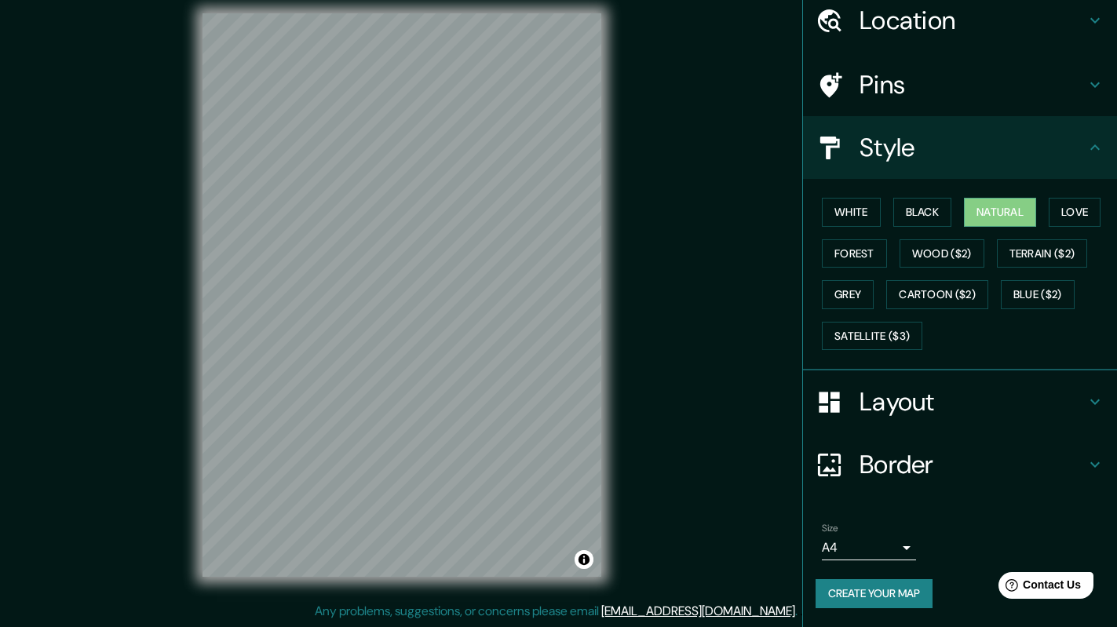
scroll to position [61, 0]
click at [459, 13] on div at bounding box center [401, 13] width 399 height 0
click at [878, 58] on div "Pins" at bounding box center [960, 84] width 314 height 63
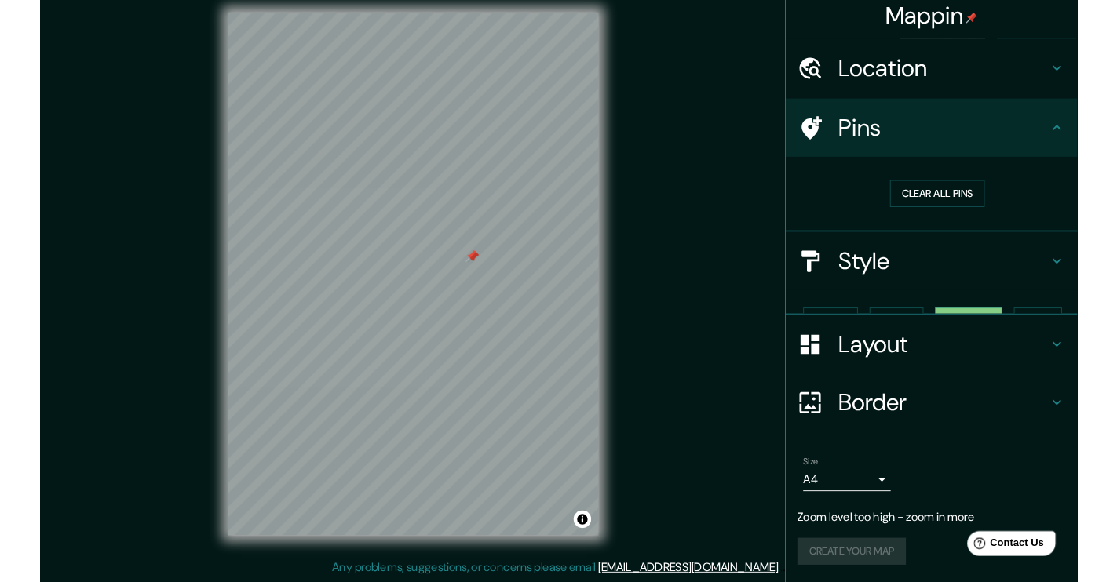
scroll to position [0, 0]
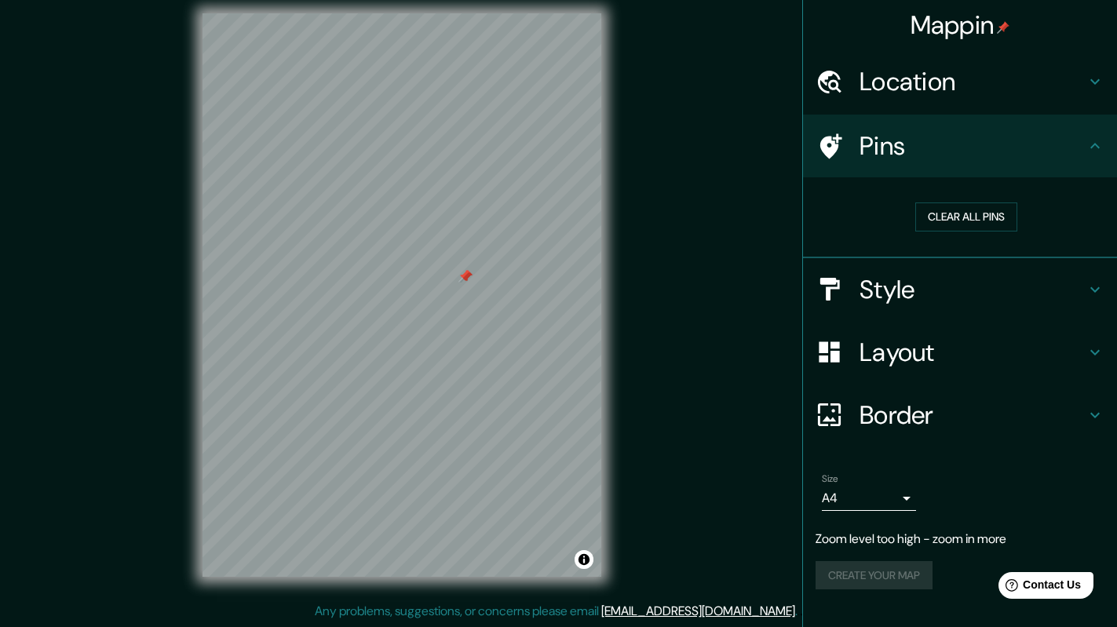
drag, startPoint x: 945, startPoint y: 215, endPoint x: 808, endPoint y: 243, distance: 139.4
click at [944, 215] on button "Clear all pins" at bounding box center [966, 216] width 102 height 29
click at [848, 545] on button "Create your map" at bounding box center [873, 544] width 117 height 29
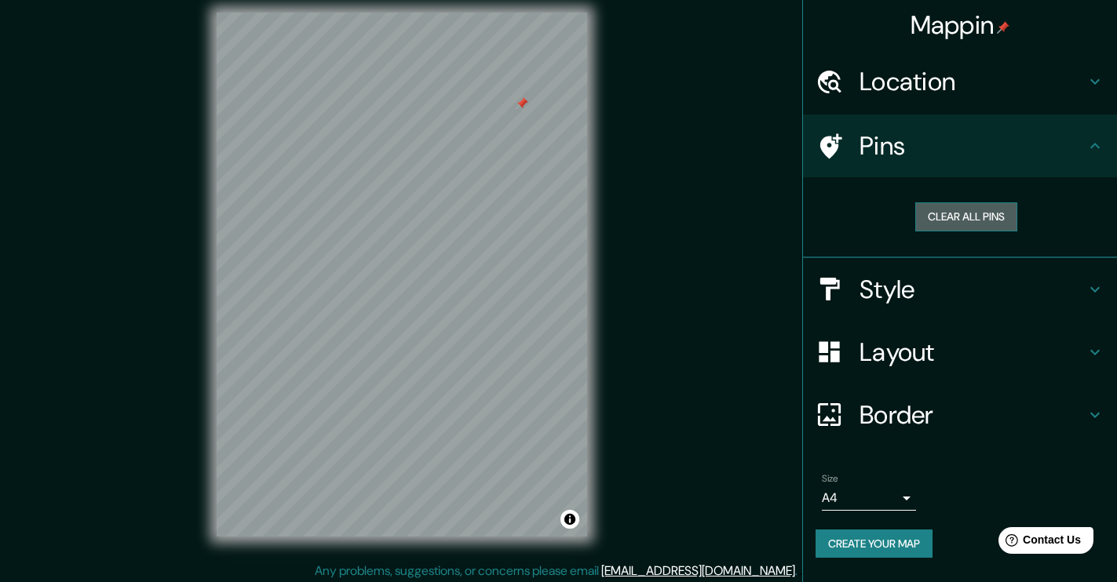
click at [987, 207] on button "Clear all pins" at bounding box center [966, 216] width 102 height 29
click at [905, 541] on button "Create your map" at bounding box center [873, 544] width 117 height 29
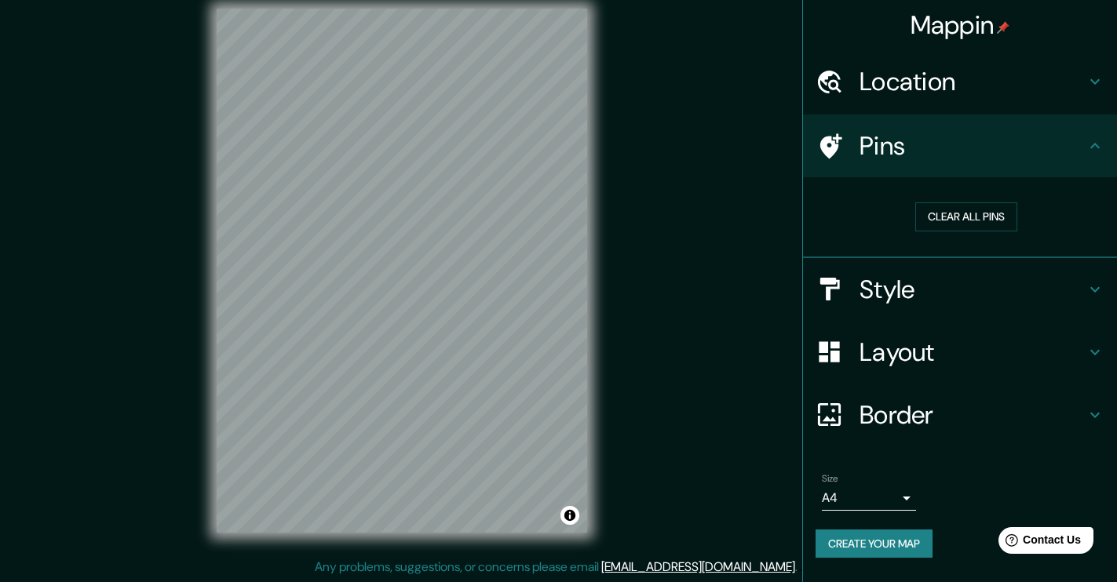
scroll to position [17, 0]
click at [862, 556] on button "Create your map" at bounding box center [873, 544] width 117 height 29
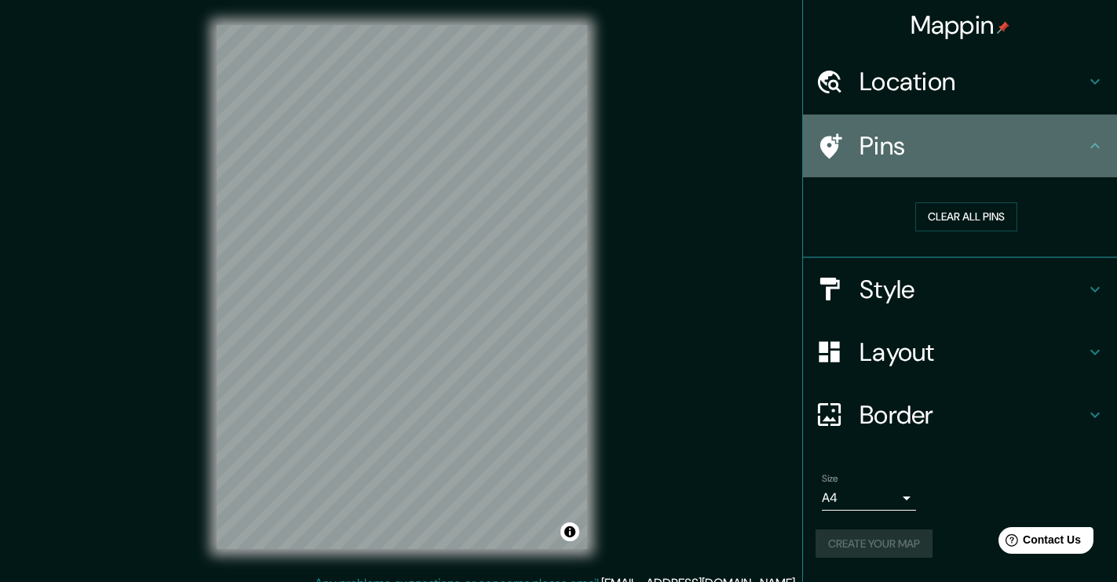
click at [1099, 148] on icon at bounding box center [1094, 146] width 19 height 19
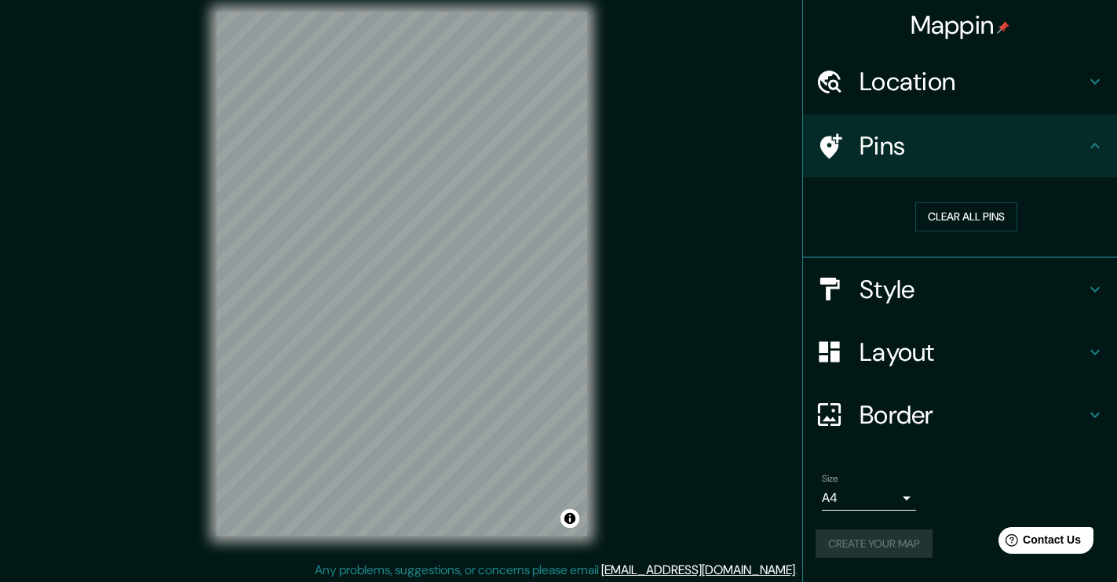
scroll to position [17, 0]
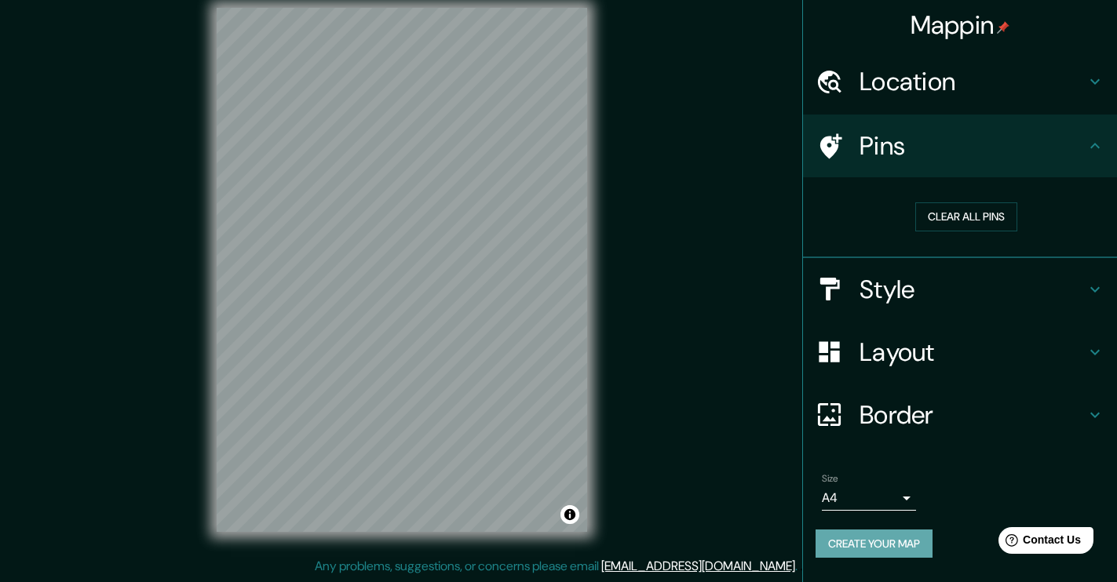
click at [884, 545] on button "Create your map" at bounding box center [873, 544] width 117 height 29
click at [884, 545] on div "Create your map" at bounding box center [959, 544] width 289 height 29
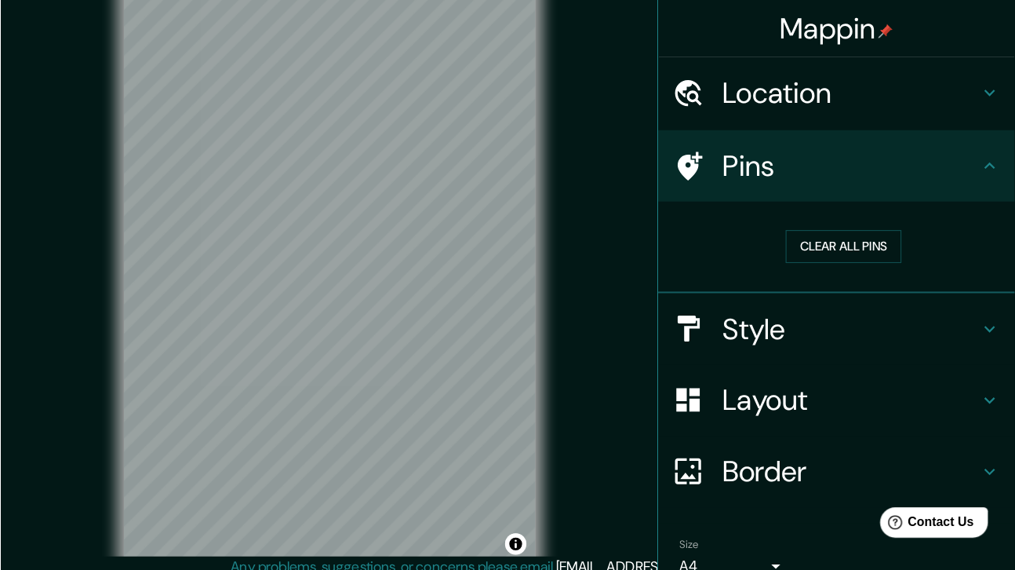
scroll to position [11, 0]
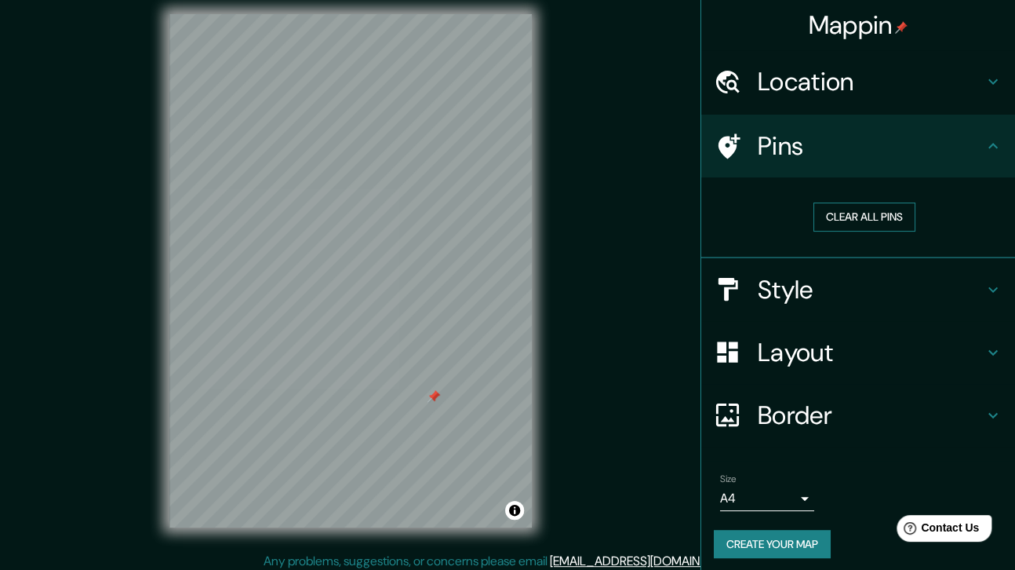
click at [823, 214] on button "Clear all pins" at bounding box center [865, 216] width 102 height 29
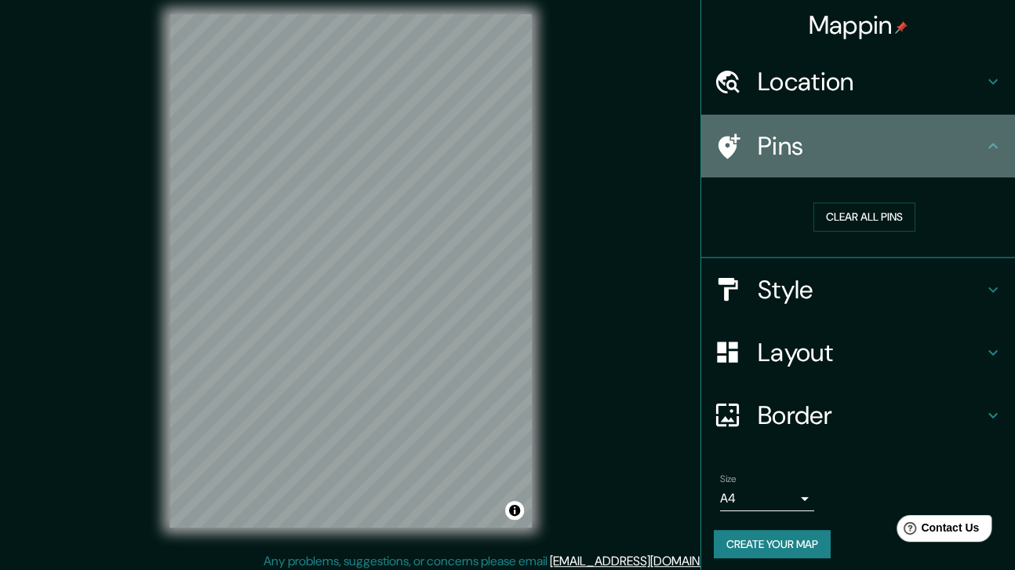
click at [984, 148] on icon at bounding box center [993, 146] width 19 height 19
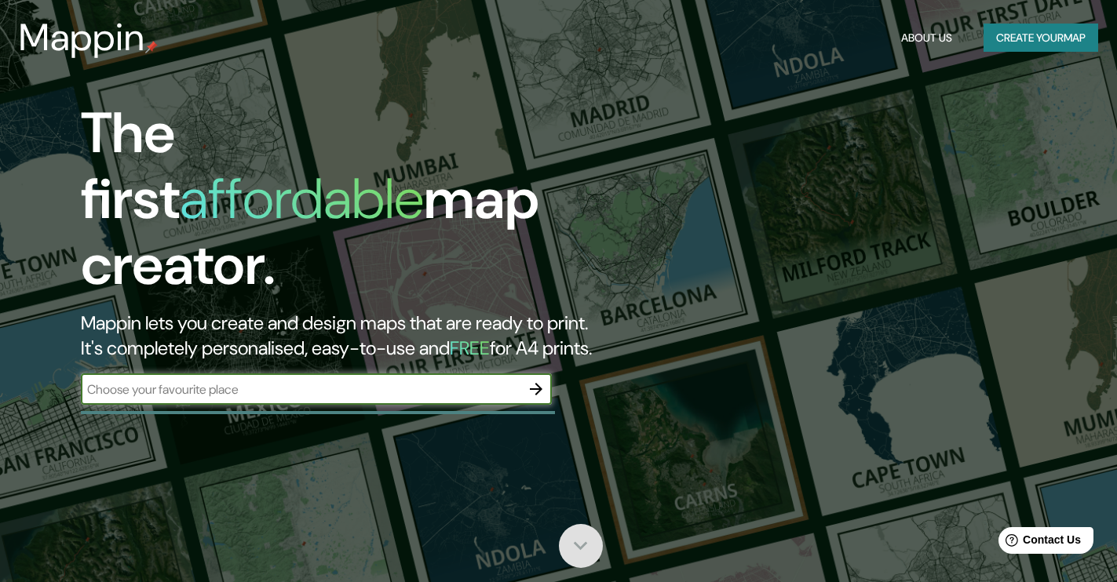
click at [581, 541] on icon at bounding box center [580, 545] width 27 height 27
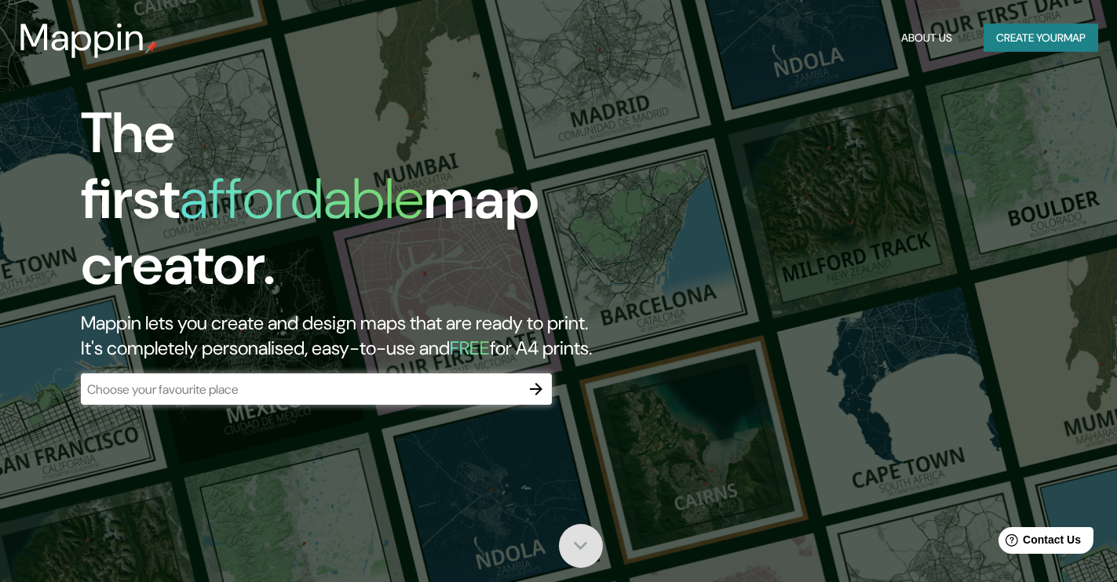
click at [579, 537] on icon at bounding box center [580, 545] width 27 height 27
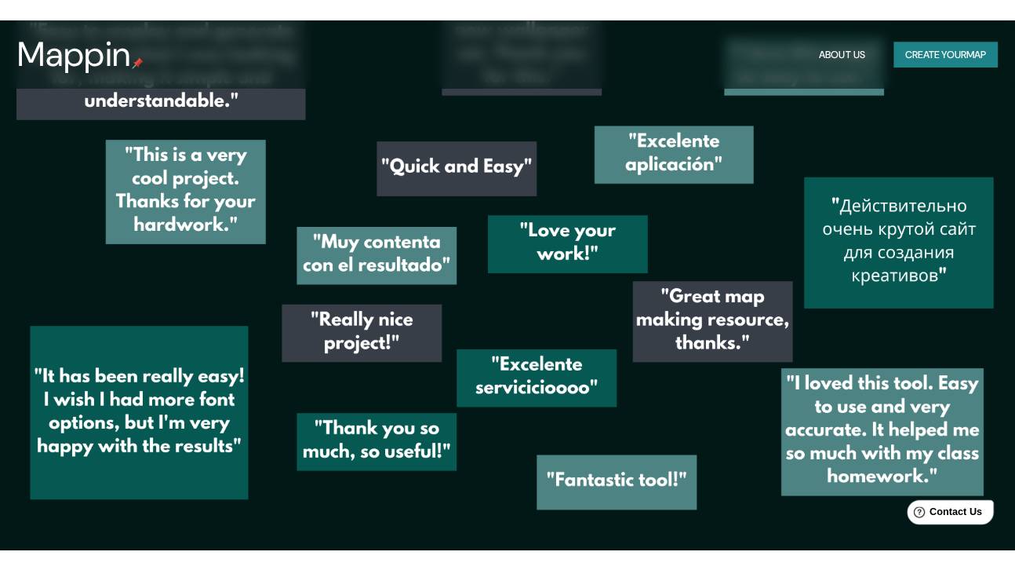
scroll to position [2104, 0]
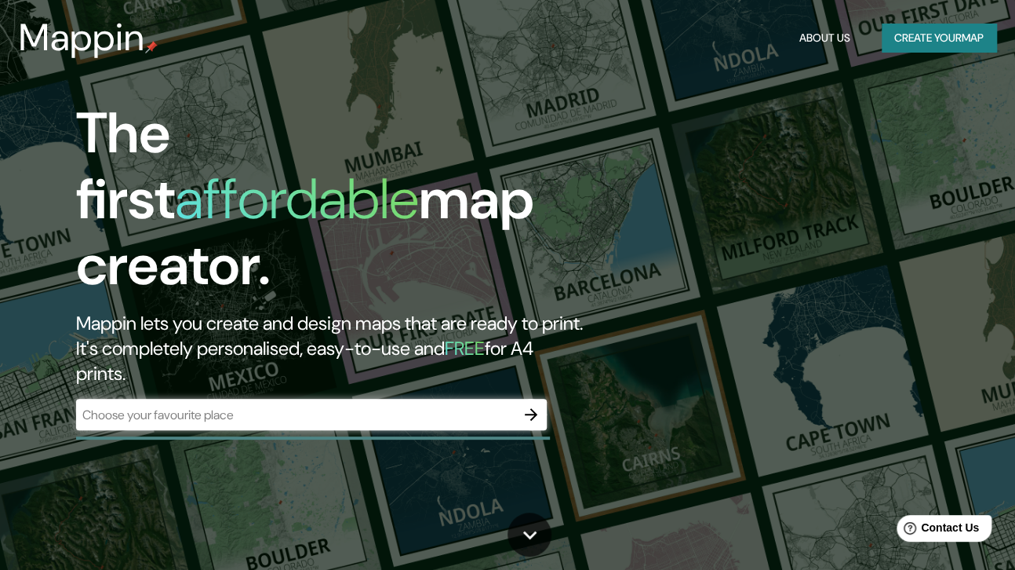
click at [291, 406] on input "text" at bounding box center [295, 415] width 439 height 18
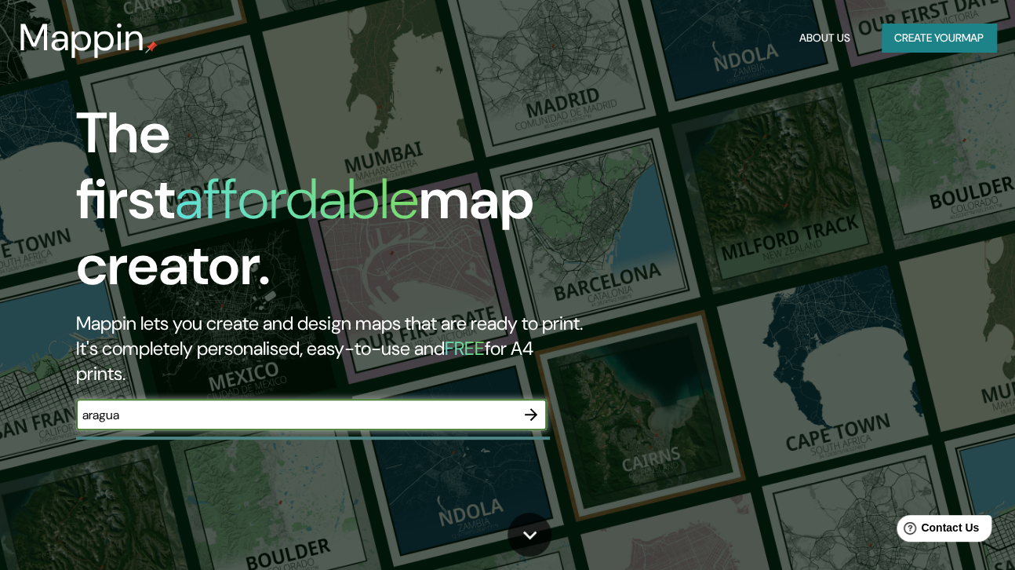
type input "aragua"
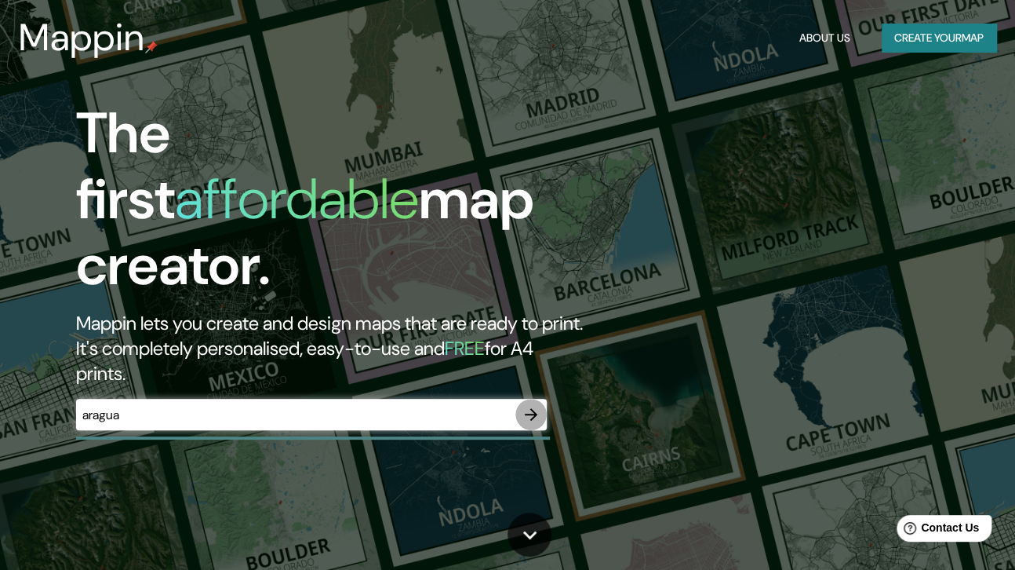
click at [534, 408] on icon "button" at bounding box center [531, 414] width 13 height 13
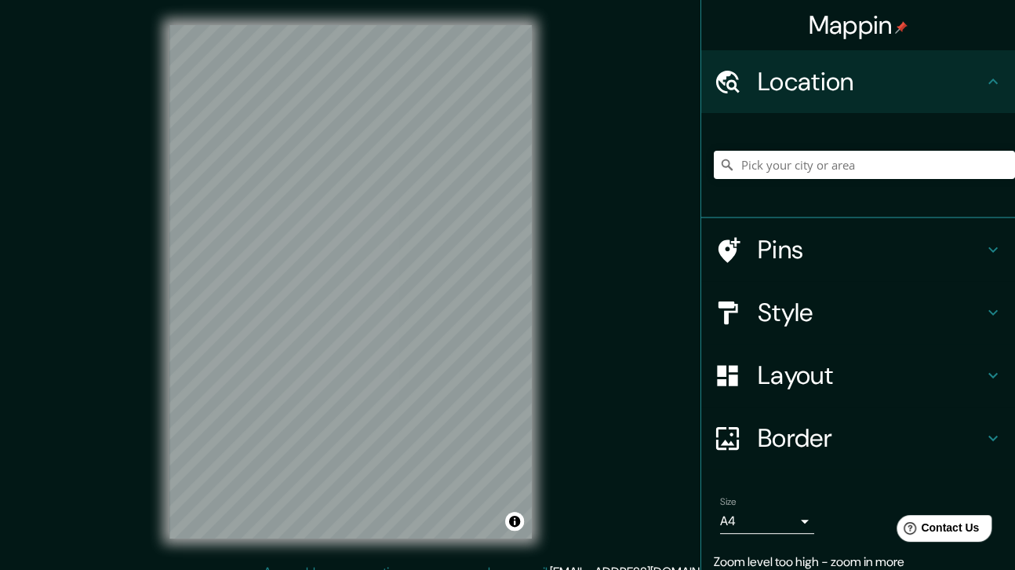
click at [542, 246] on div "© Mapbox © OpenStreetMap Improve this map" at bounding box center [350, 281] width 413 height 563
click at [772, 154] on input "Pick your city or area" at bounding box center [864, 165] width 301 height 28
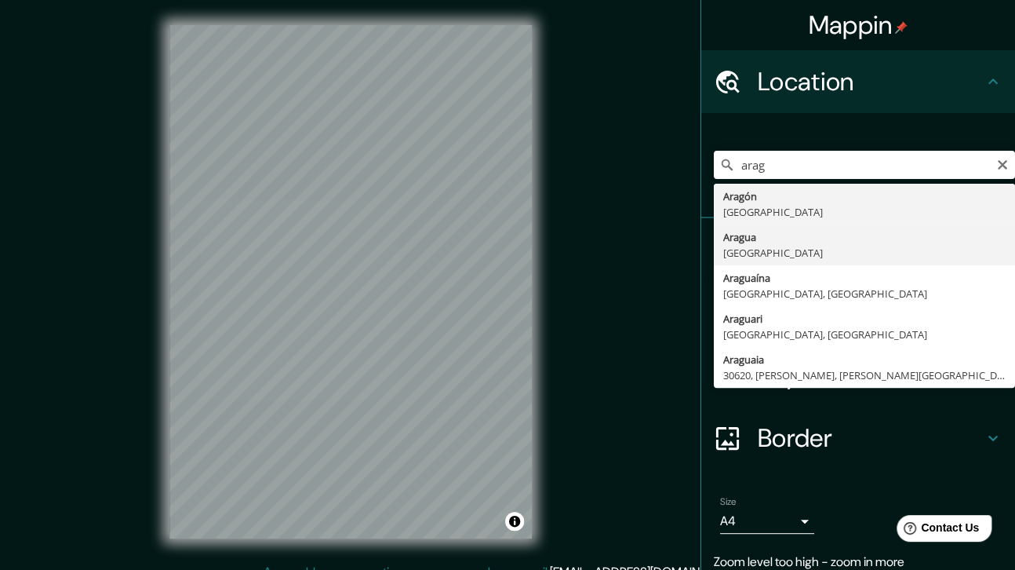
type input "Aragua, Venezuela"
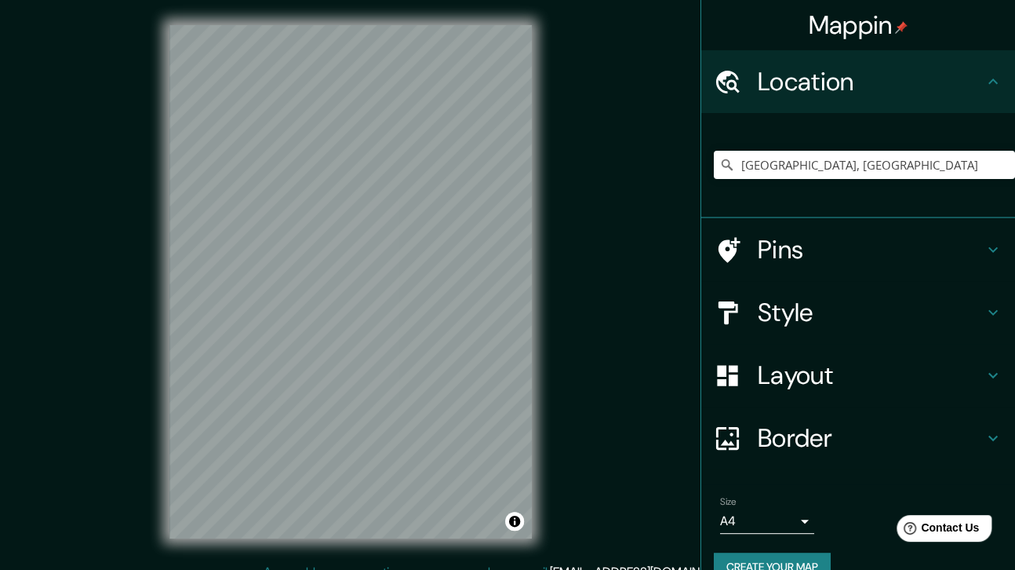
click at [777, 261] on h4 "Pins" at bounding box center [871, 249] width 226 height 31
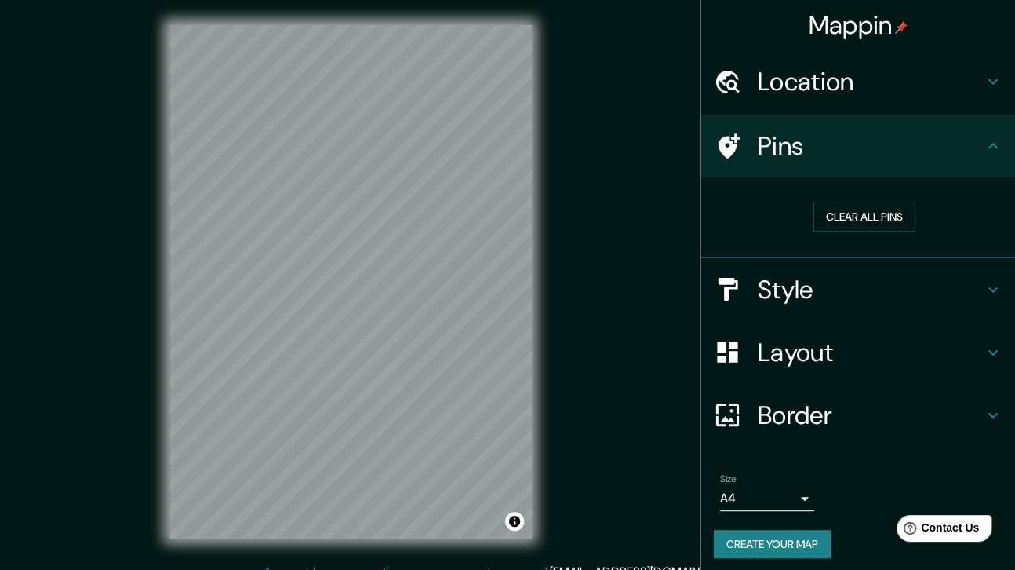
click at [808, 286] on h4 "Style" at bounding box center [871, 289] width 226 height 31
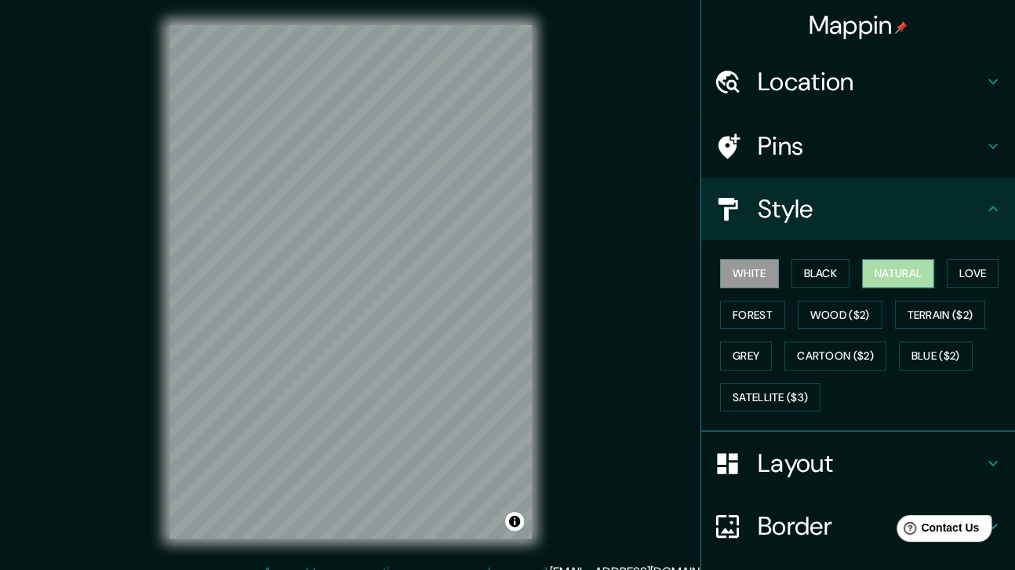
click at [877, 266] on button "Natural" at bounding box center [898, 273] width 72 height 29
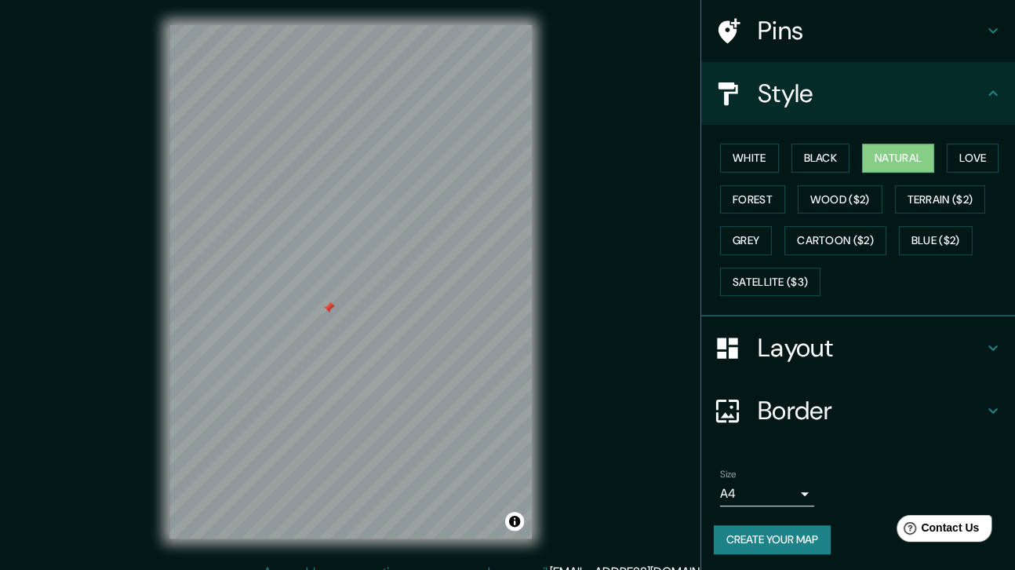
scroll to position [116, 0]
click at [817, 24] on h4 "Pins" at bounding box center [871, 29] width 226 height 31
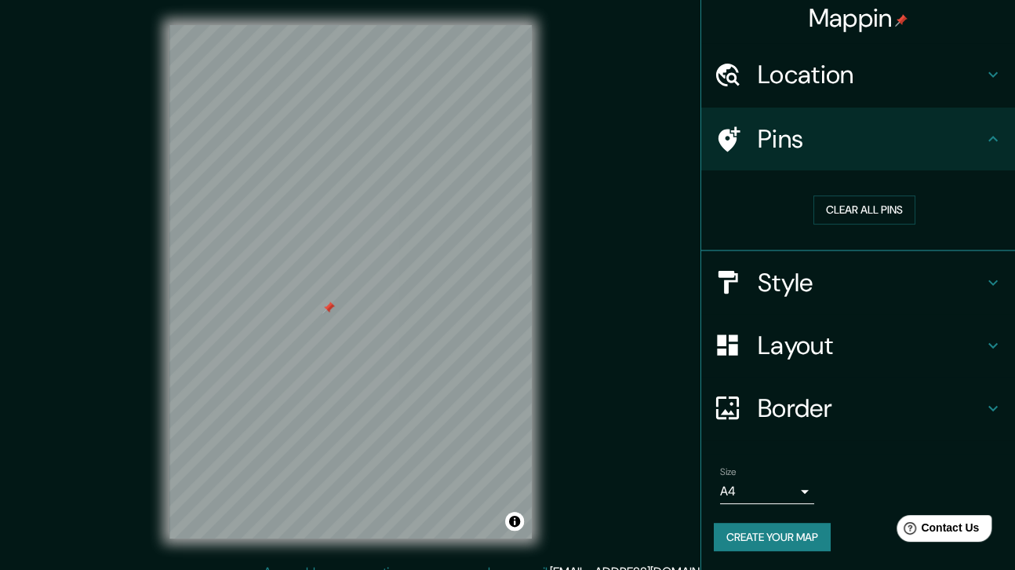
scroll to position [5, 0]
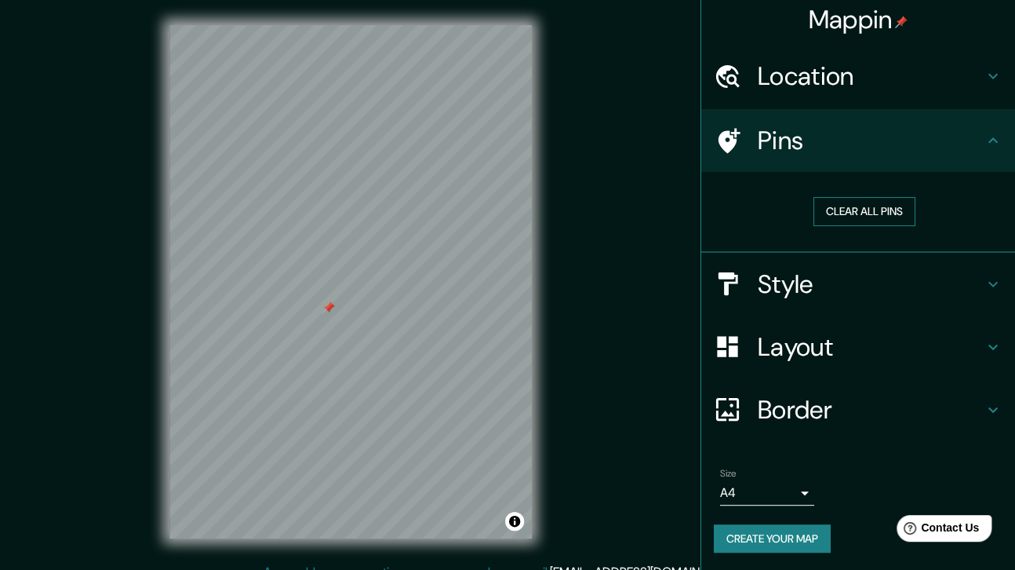
click at [853, 207] on button "Clear all pins" at bounding box center [865, 211] width 102 height 29
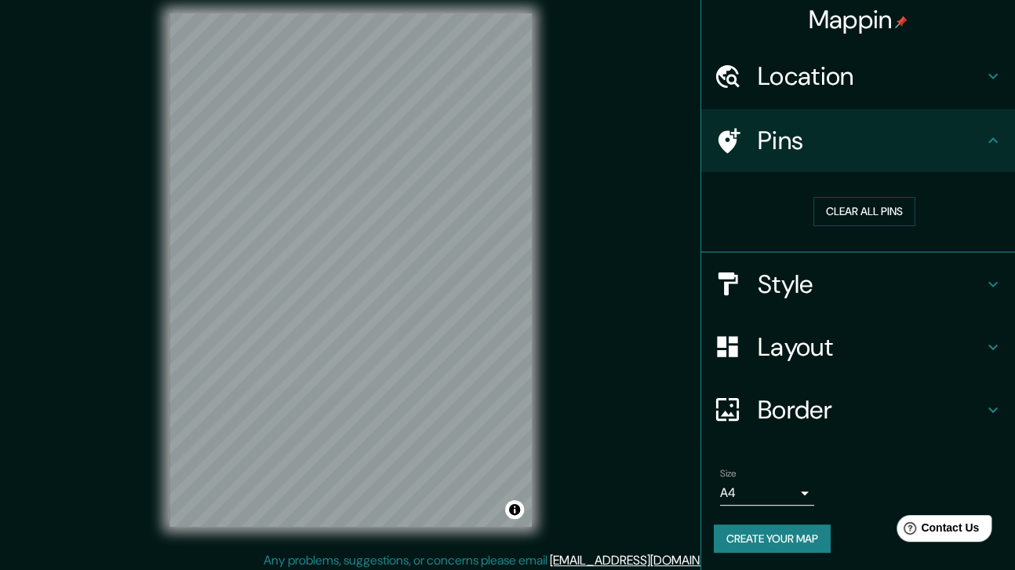
scroll to position [18, 0]
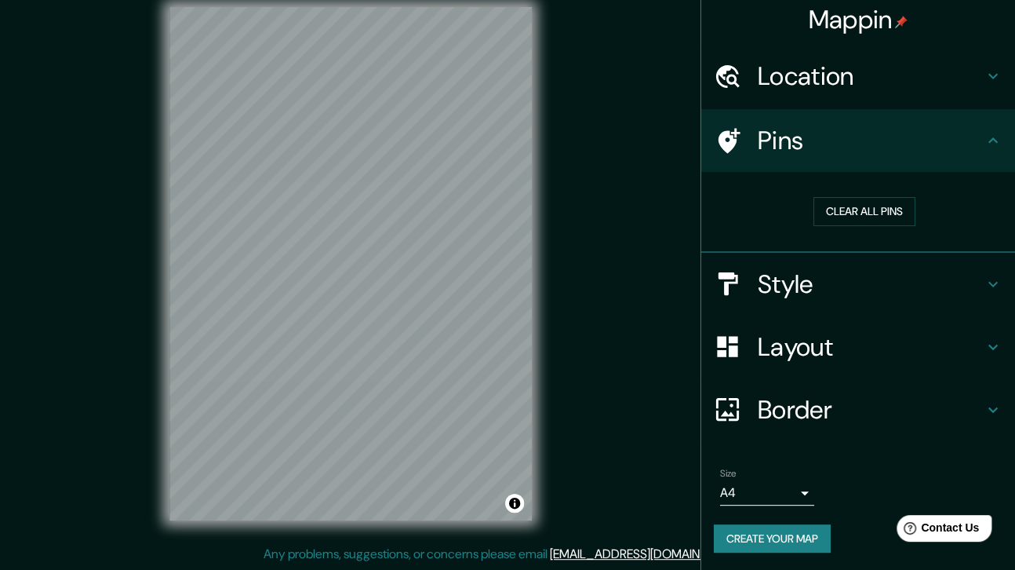
click at [763, 546] on button "Create your map" at bounding box center [772, 538] width 117 height 29
